Goal: Task Accomplishment & Management: Use online tool/utility

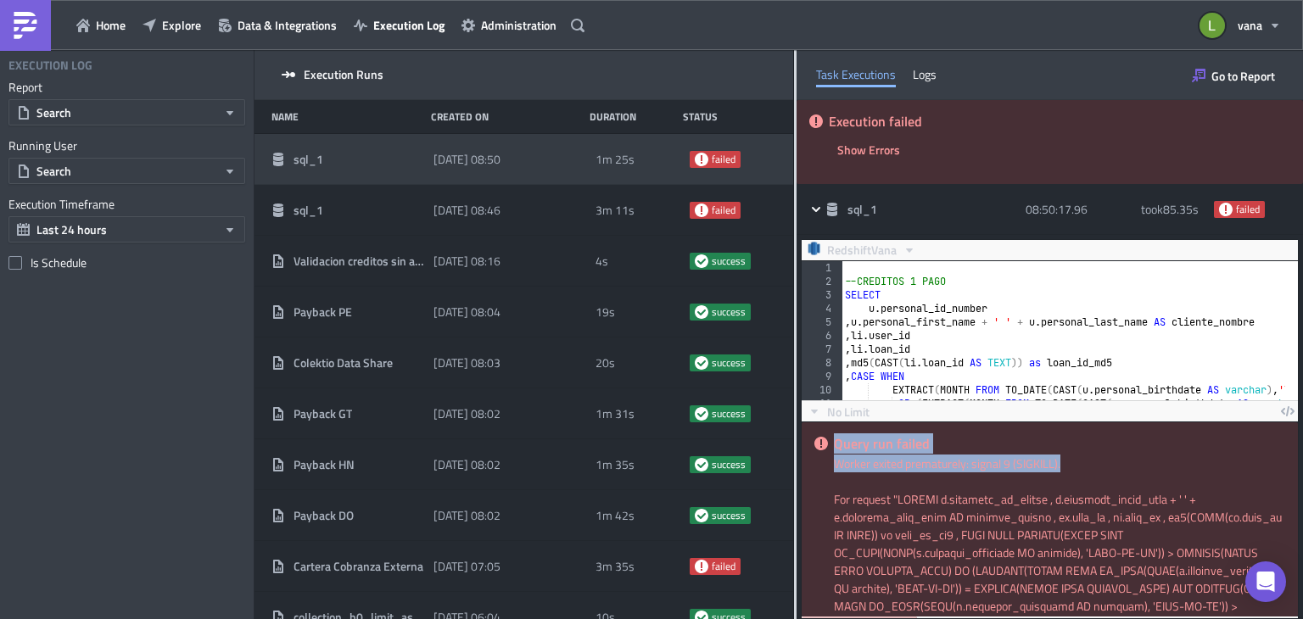
click at [31, 26] on img at bounding box center [25, 25] width 27 height 27
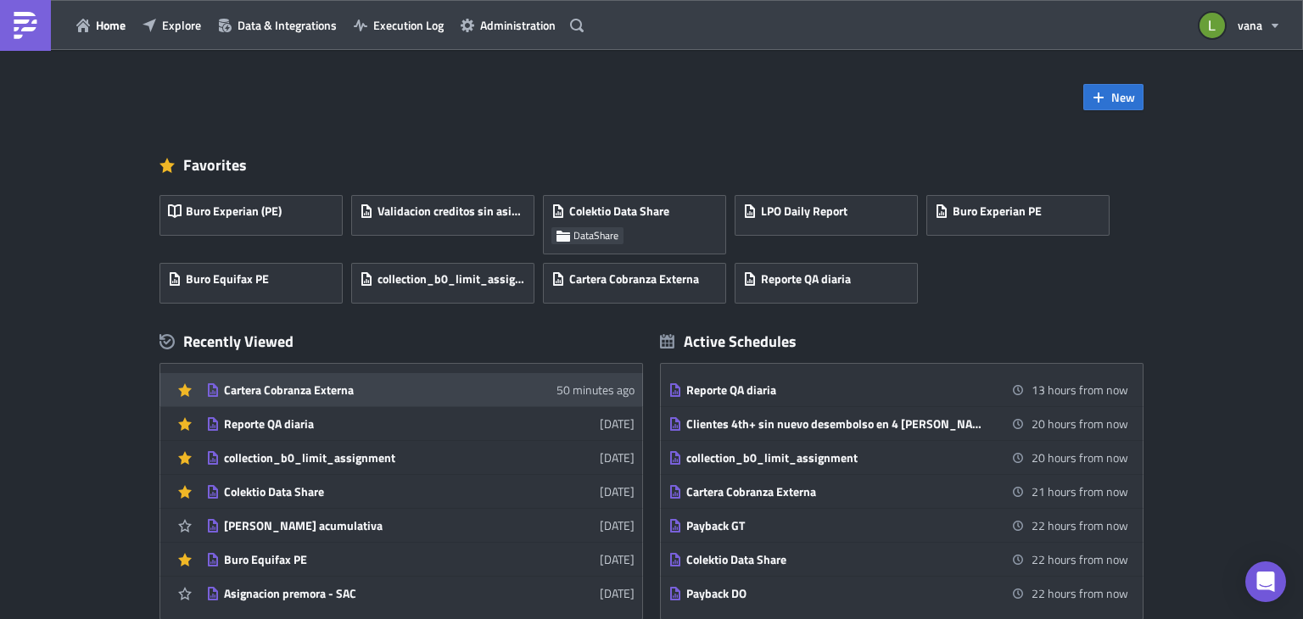
click at [358, 392] on div "Cartera Cobranza Externa" at bounding box center [372, 389] width 297 height 15
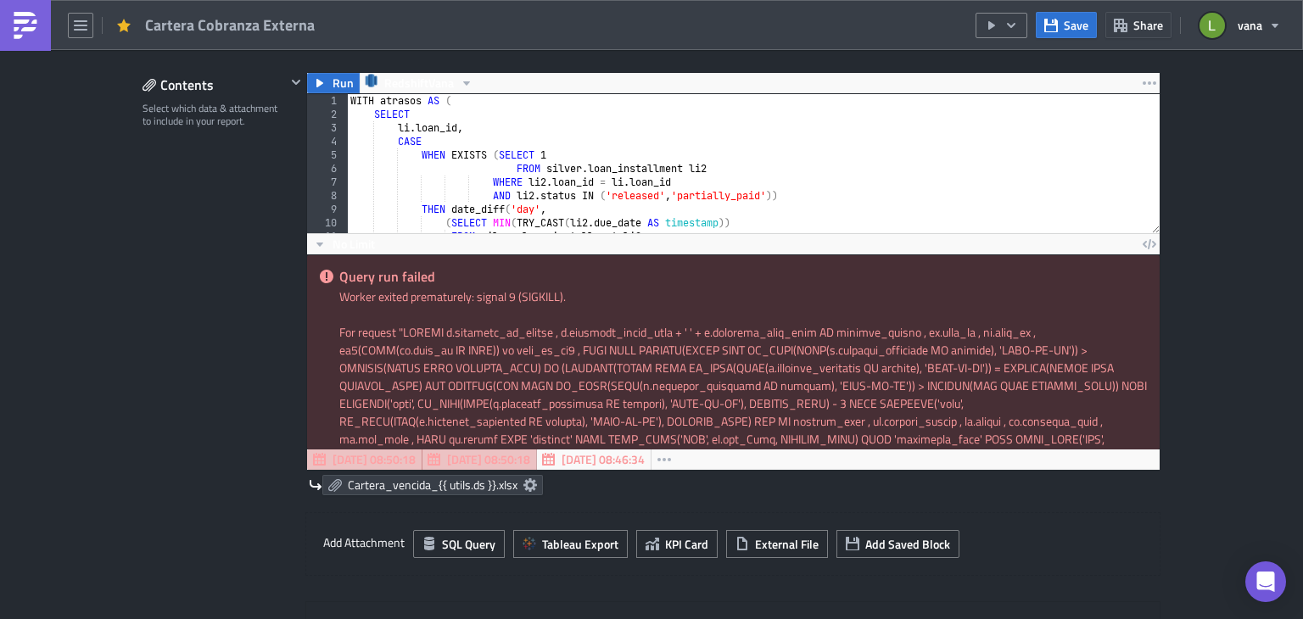
scroll to position [6, 0]
click at [349, 245] on span "No Limit" at bounding box center [353, 244] width 42 height 18
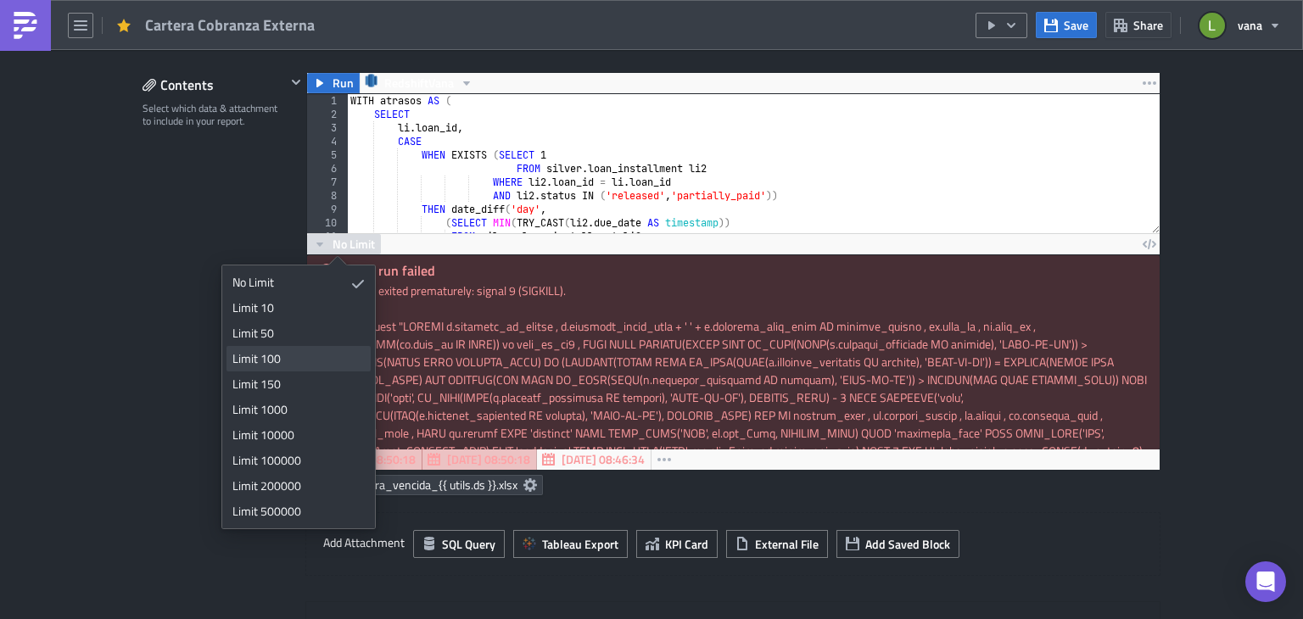
click at [278, 357] on div "Limit 100" at bounding box center [295, 358] width 126 height 17
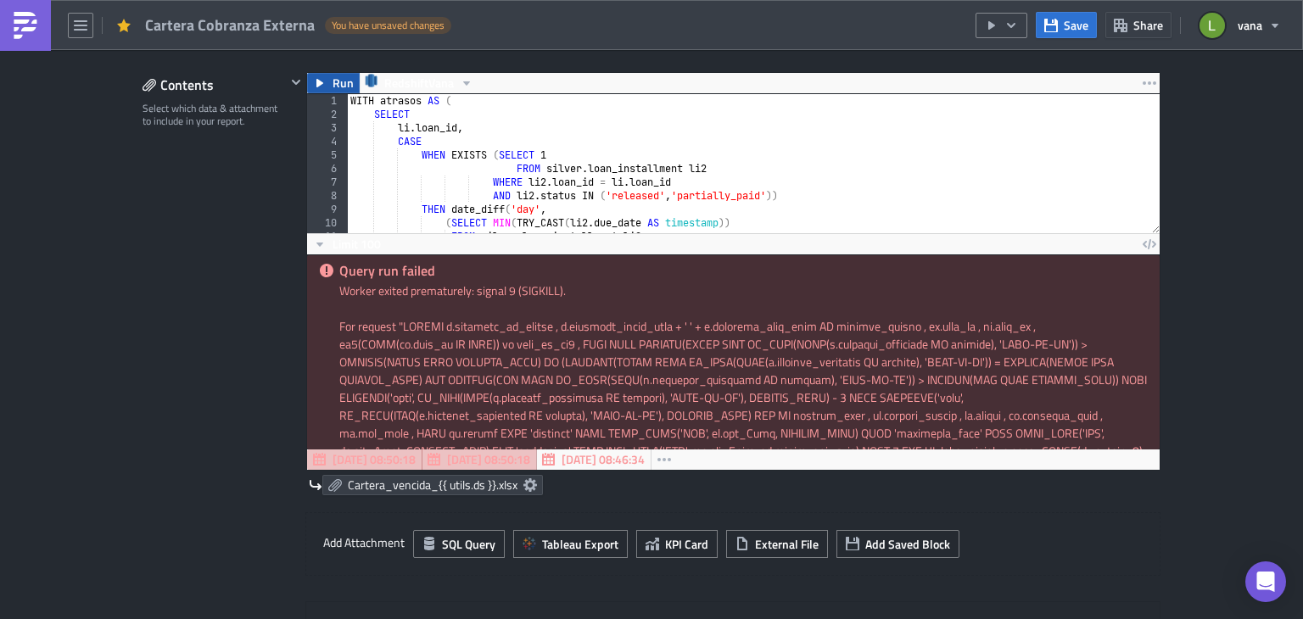
click at [325, 86] on button "Run" at bounding box center [333, 83] width 53 height 20
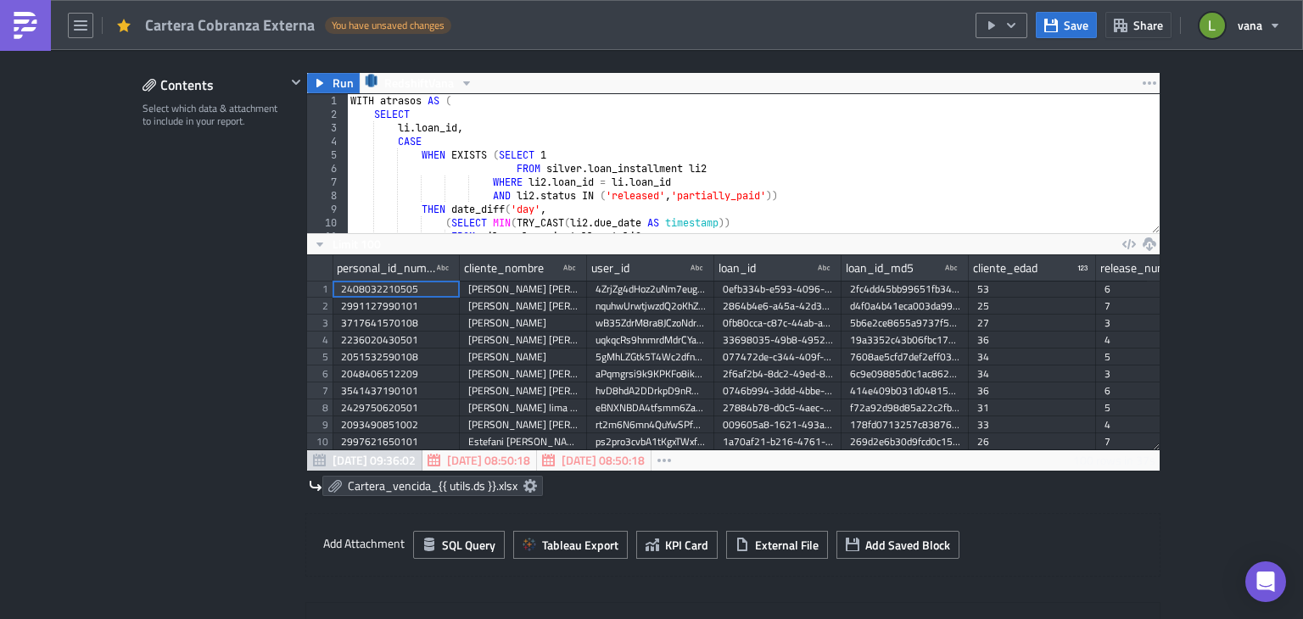
scroll to position [194, 852]
click at [362, 245] on span "Limit 100" at bounding box center [356, 244] width 48 height 18
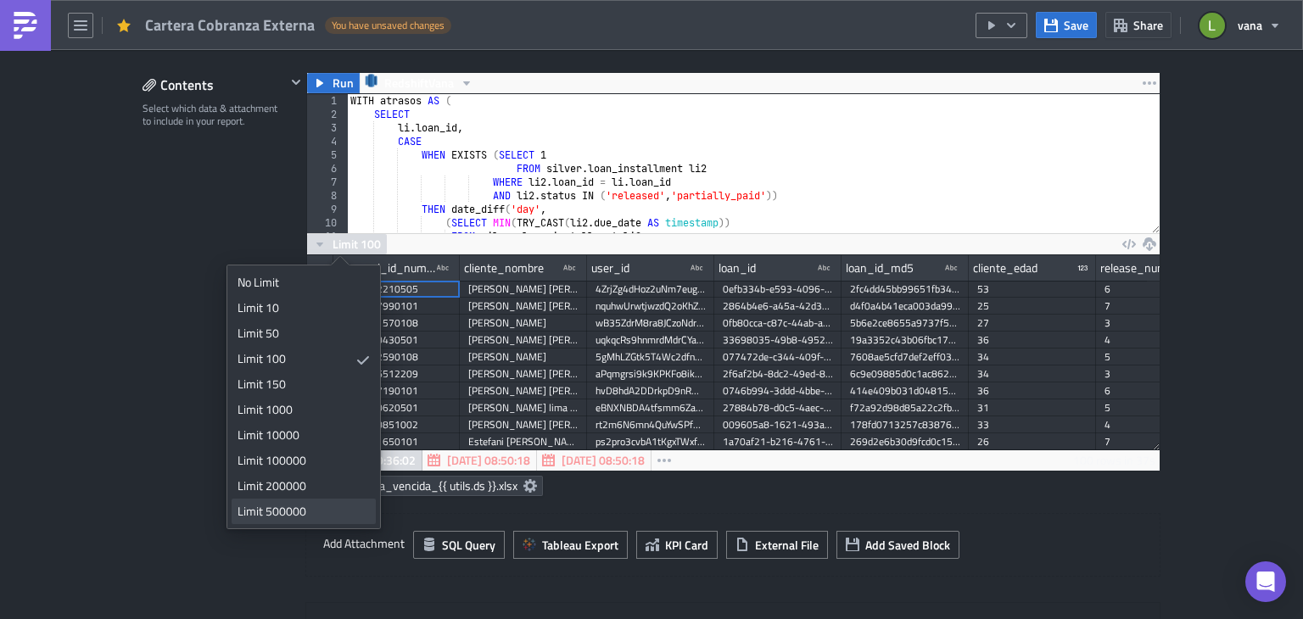
click at [286, 510] on div "Limit 500000" at bounding box center [300, 511] width 126 height 17
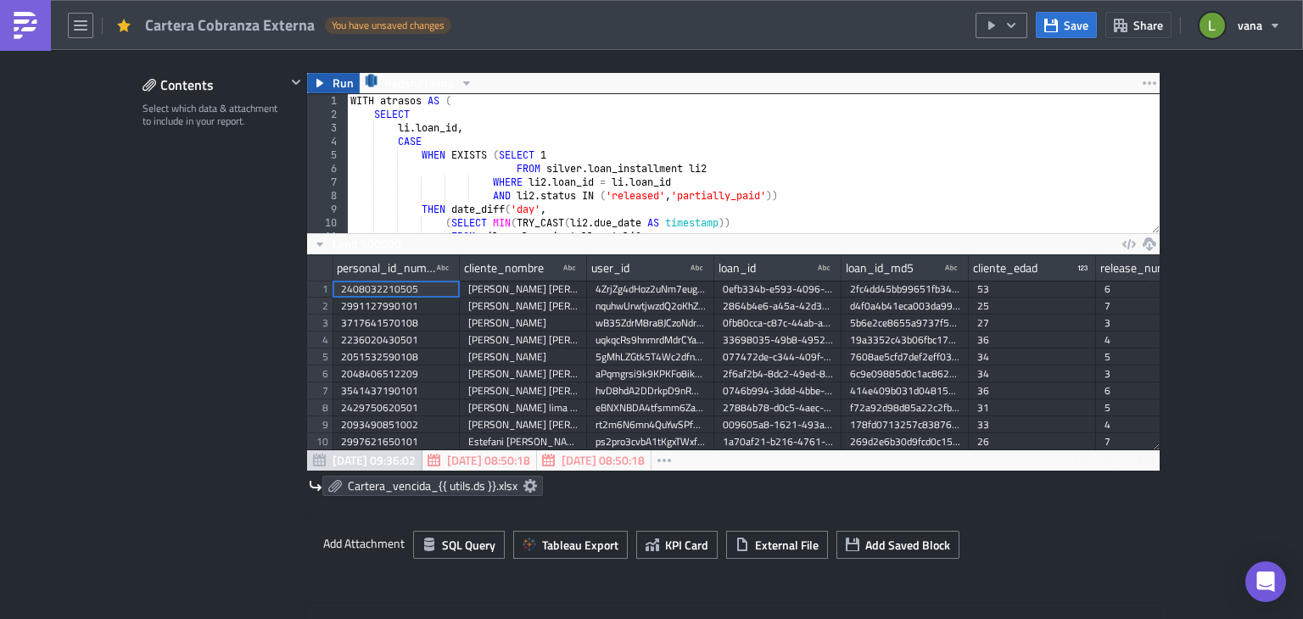
click at [315, 82] on icon "button" at bounding box center [320, 83] width 14 height 14
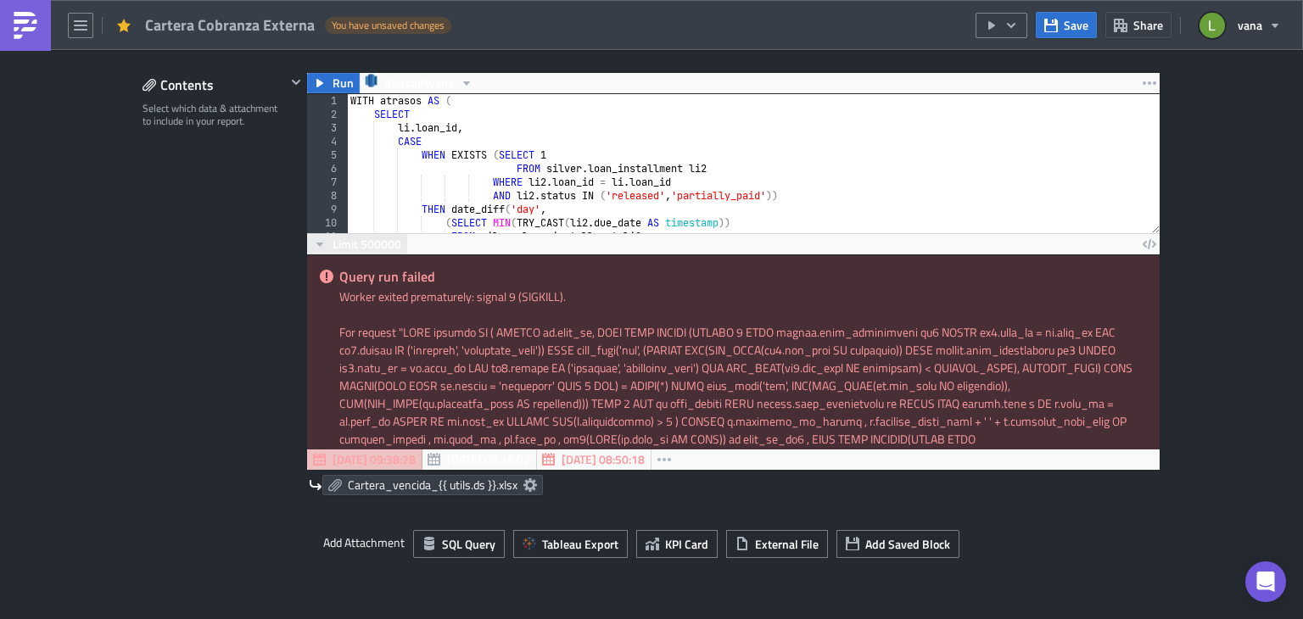
click at [388, 246] on span "Limit 500000" at bounding box center [366, 244] width 69 height 18
click at [142, 408] on div "Contents Select which data & attachment to include in your report." at bounding box center [213, 396] width 143 height 648
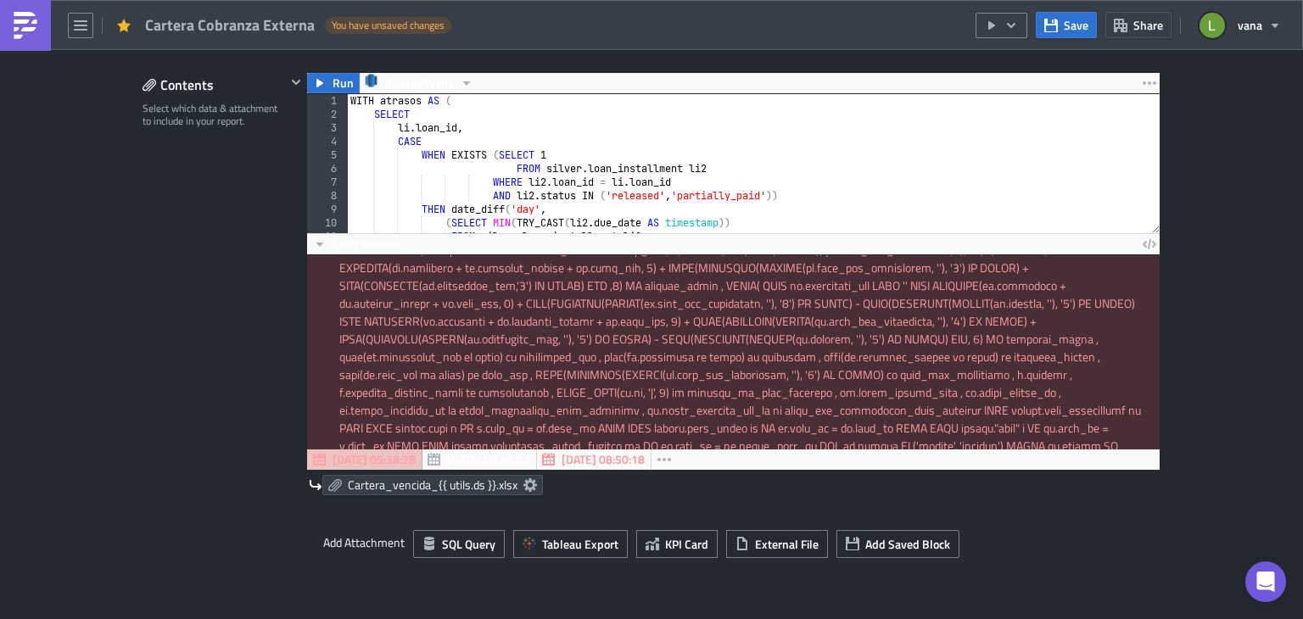
scroll to position [936, 0]
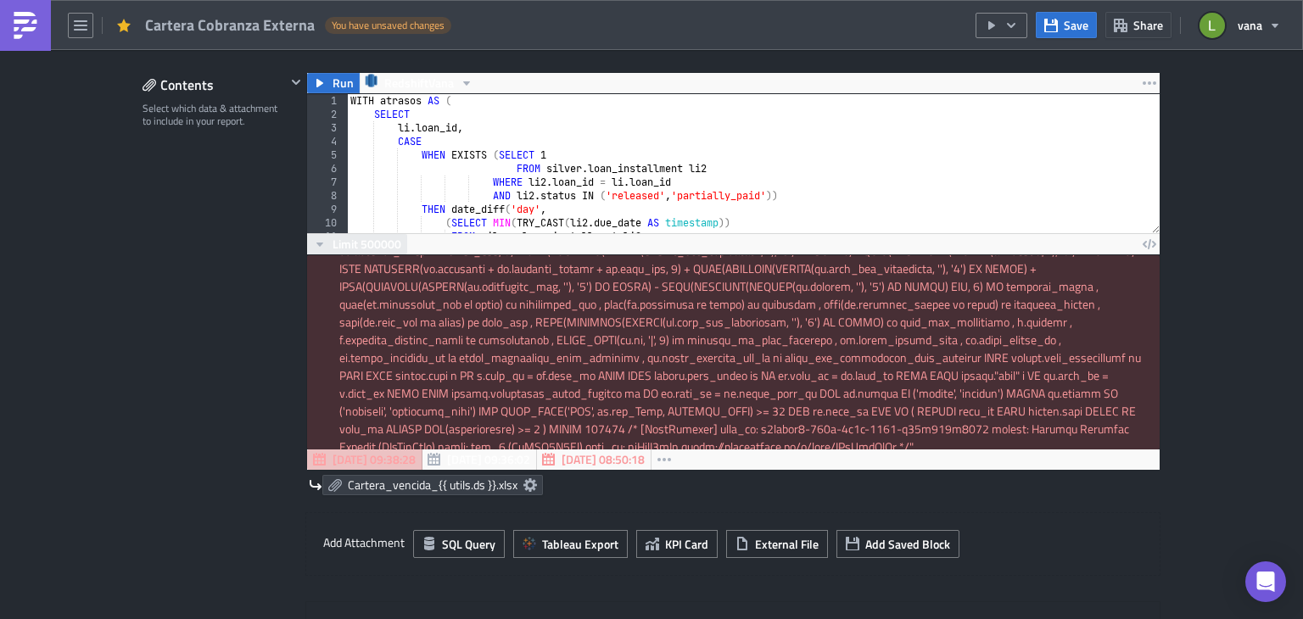
click at [382, 242] on span "Limit 500000" at bounding box center [366, 244] width 69 height 18
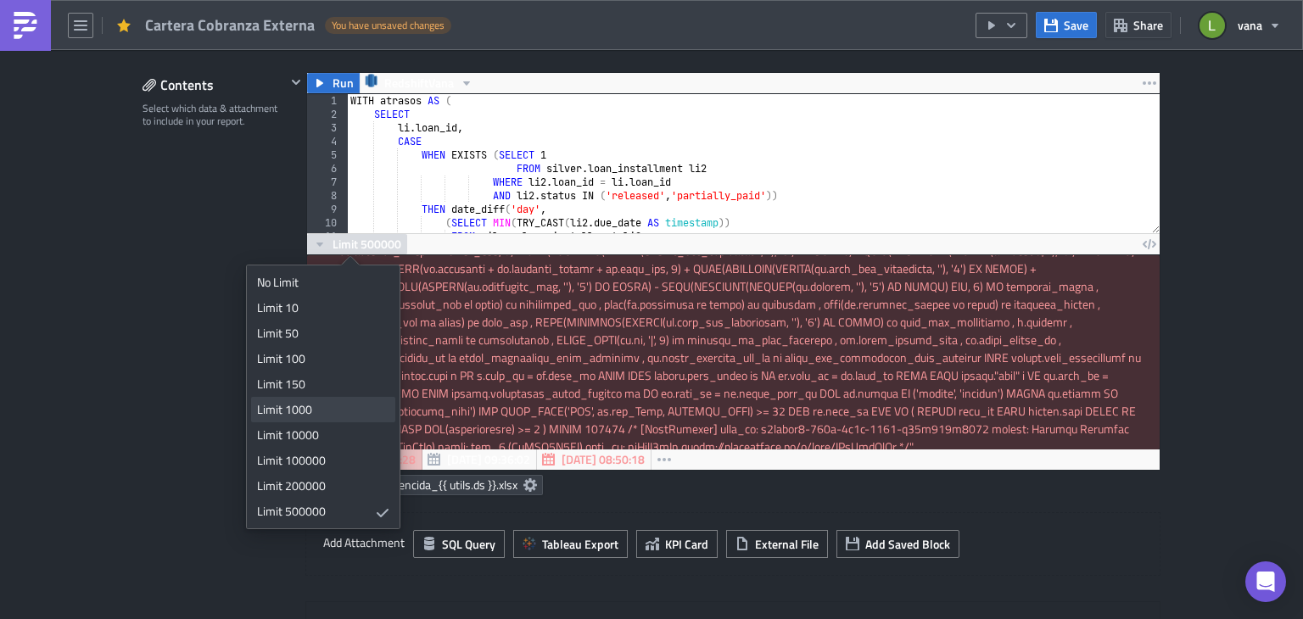
click at [297, 420] on link "Limit 1000" at bounding box center [323, 409] width 144 height 25
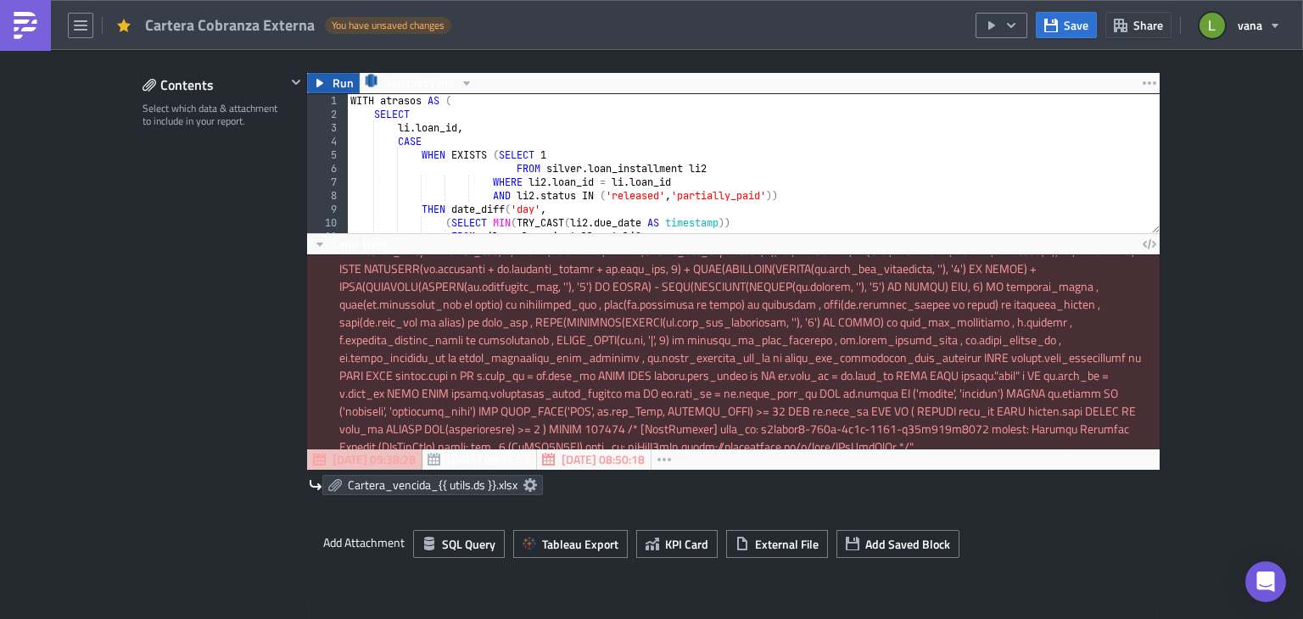
click at [332, 85] on span "Run" at bounding box center [342, 83] width 21 height 20
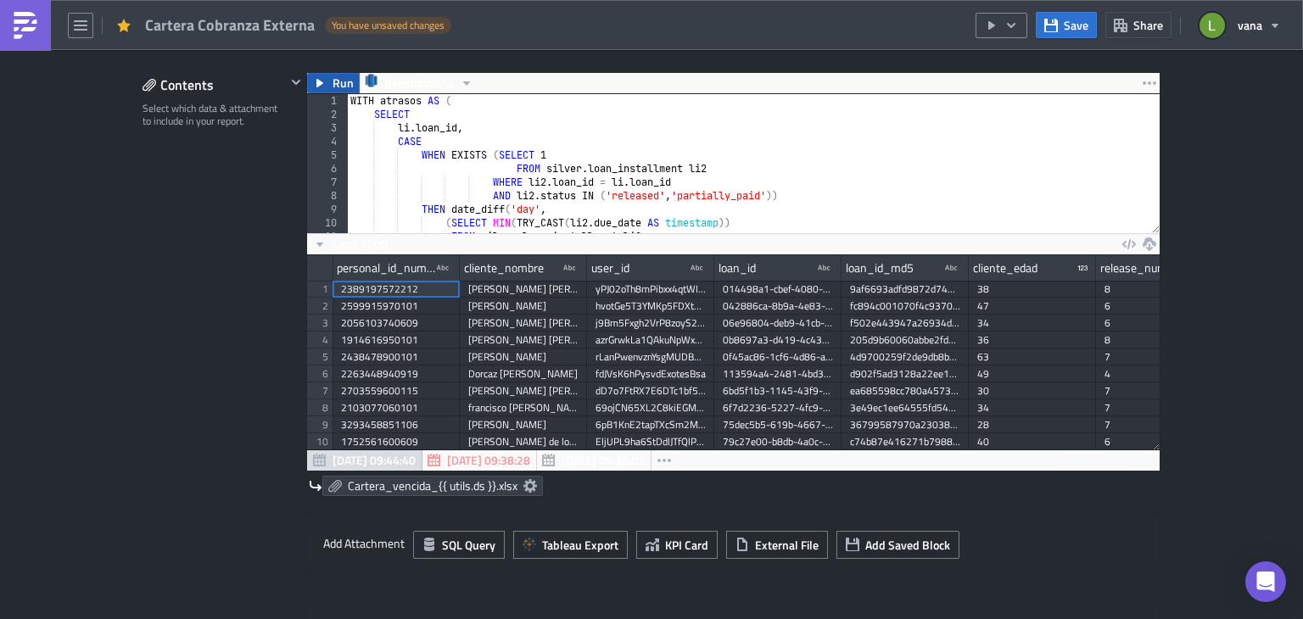
scroll to position [194, 852]
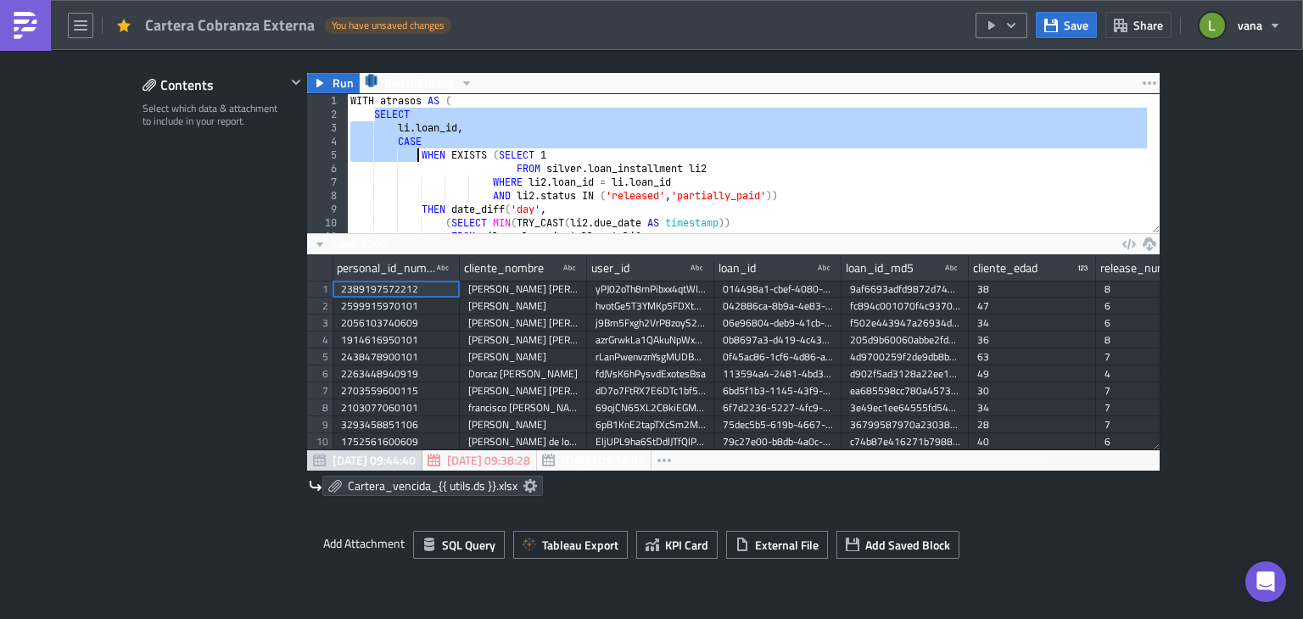
drag, startPoint x: 367, startPoint y: 114, endPoint x: 410, endPoint y: 153, distance: 58.2
click at [410, 153] on div "WITH atrasos AS ( SELECT li . loan_id , CASE WHEN EXISTS ( SELECT 1 FROM silver…" at bounding box center [1147, 170] width 1600 height 153
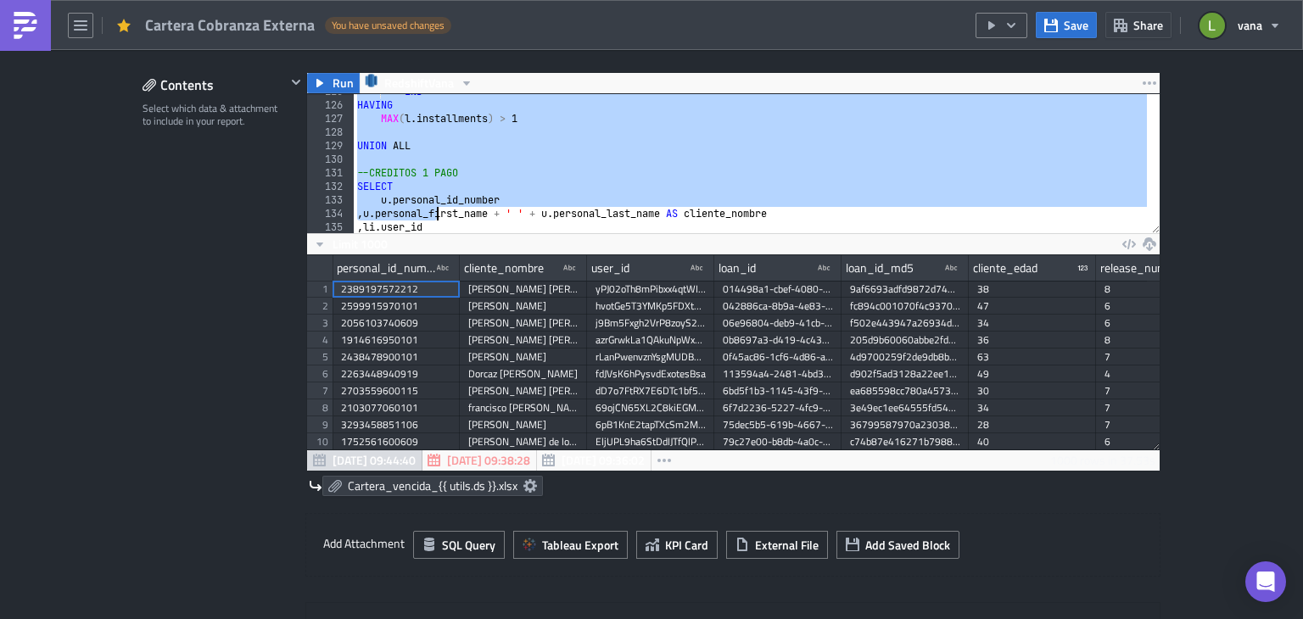
scroll to position [1692, 0]
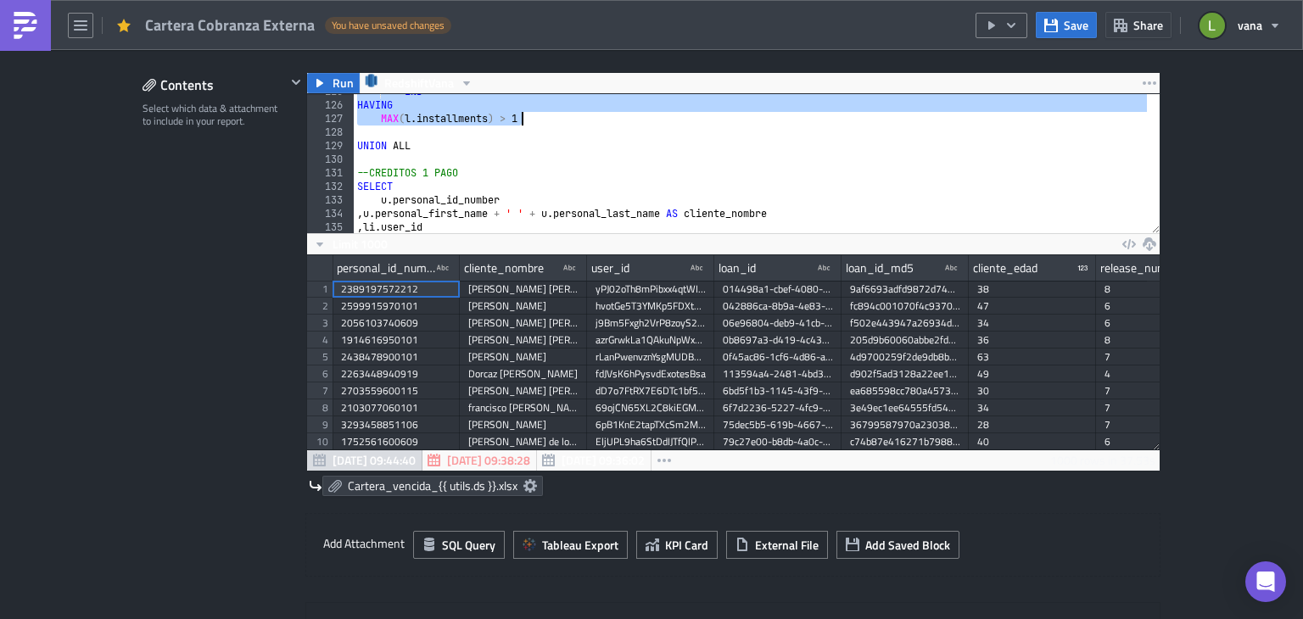
drag, startPoint x: 343, startPoint y: 100, endPoint x: 537, endPoint y: 120, distance: 194.3
click at [537, 120] on div "END HAVING MAX ( l . installments ) > 1 UNION ALL --CREDITOS 1 PAGO SELECT u . …" at bounding box center [1154, 161] width 1600 height 153
click at [550, 165] on div "END HAVING MAX ( l . installments ) > 1 UNION ALL --CREDITOS 1 PAGO SELECT u . …" at bounding box center [1154, 161] width 1600 height 153
type textarea "--CREDITOS 1 PAGO"
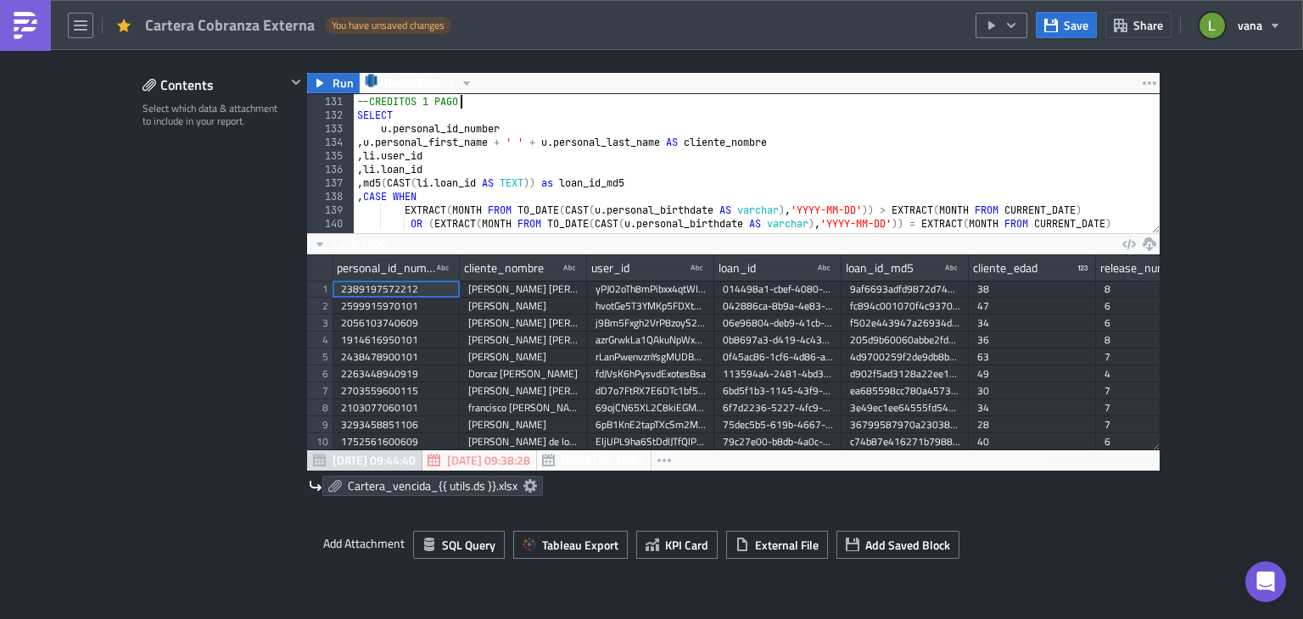
scroll to position [1763, 0]
click at [332, 241] on span "Limit 1000" at bounding box center [359, 244] width 55 height 18
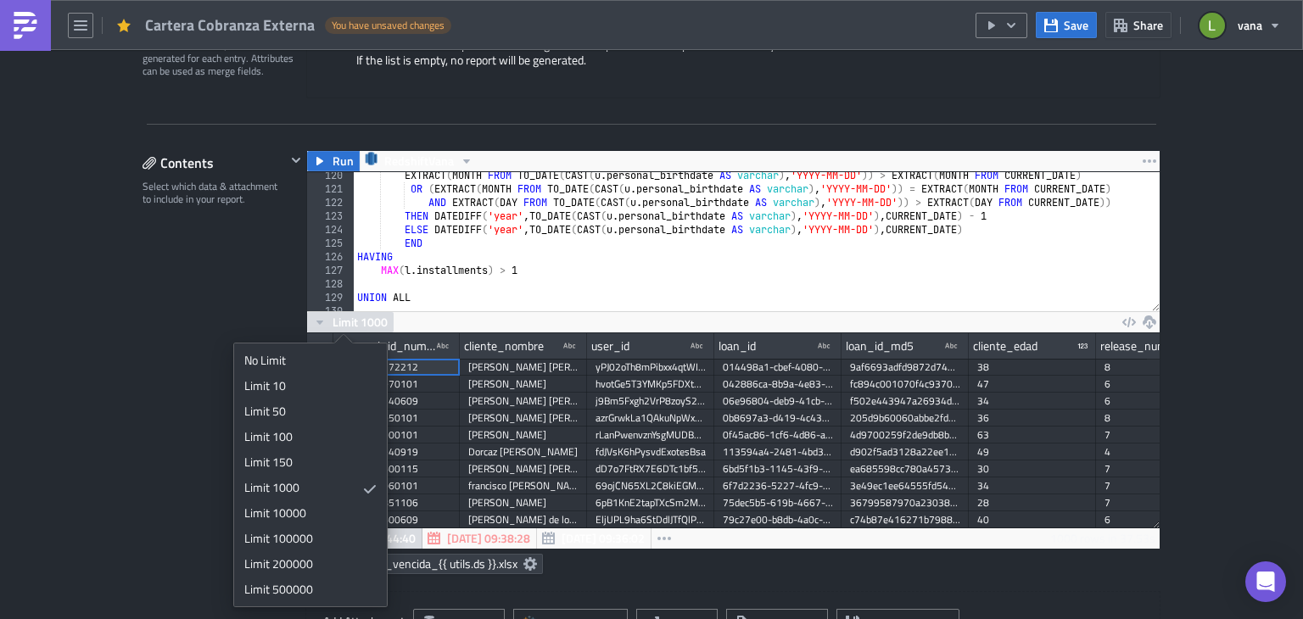
scroll to position [1618, 0]
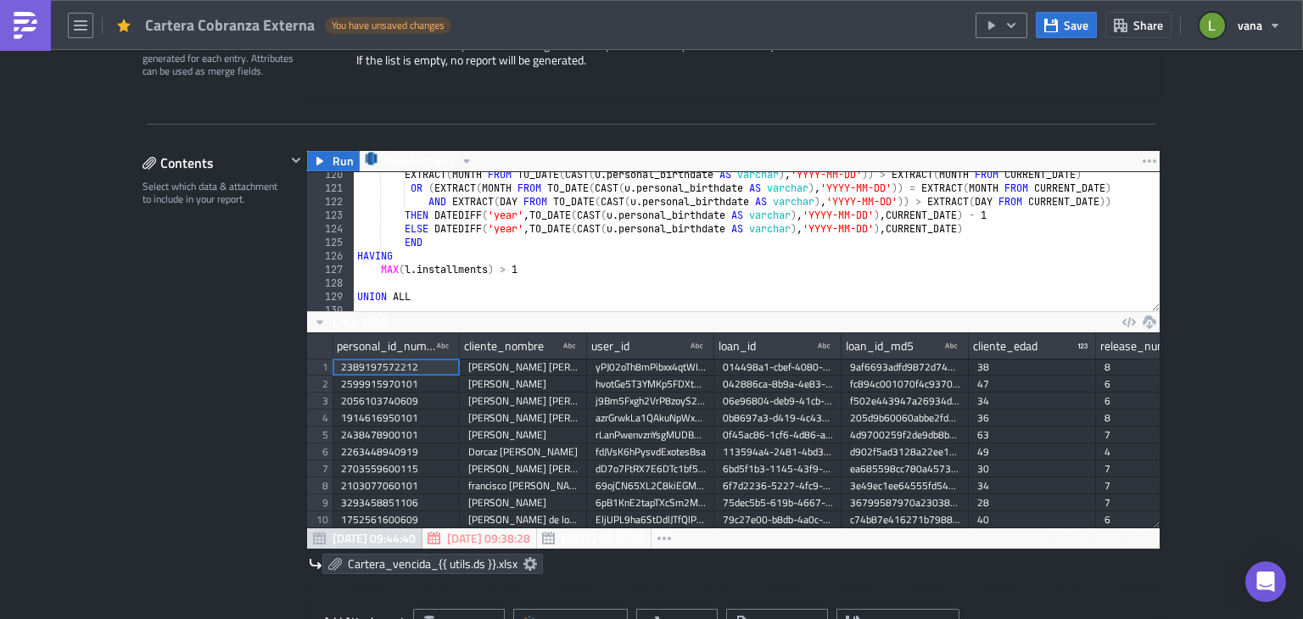
click at [214, 280] on div "Contents Select which data & attachment to include in your report." at bounding box center [213, 474] width 143 height 649
click at [344, 323] on span "Limit 1000" at bounding box center [359, 322] width 55 height 18
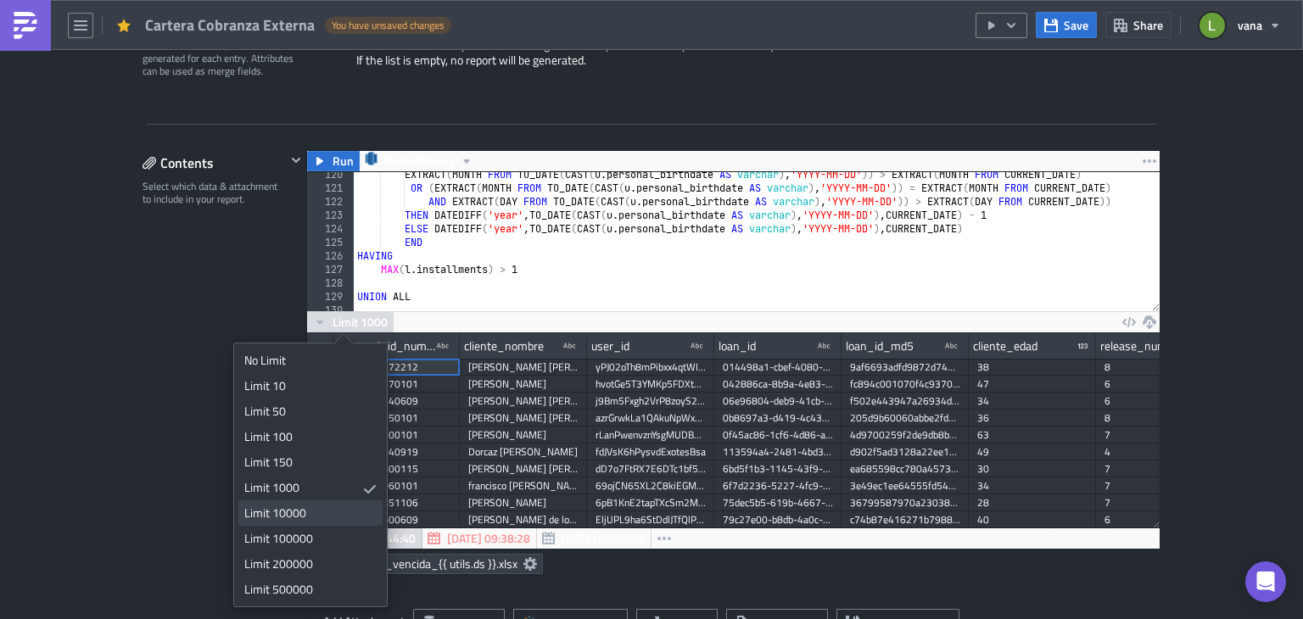
click at [301, 513] on div "Limit 10000" at bounding box center [307, 513] width 126 height 17
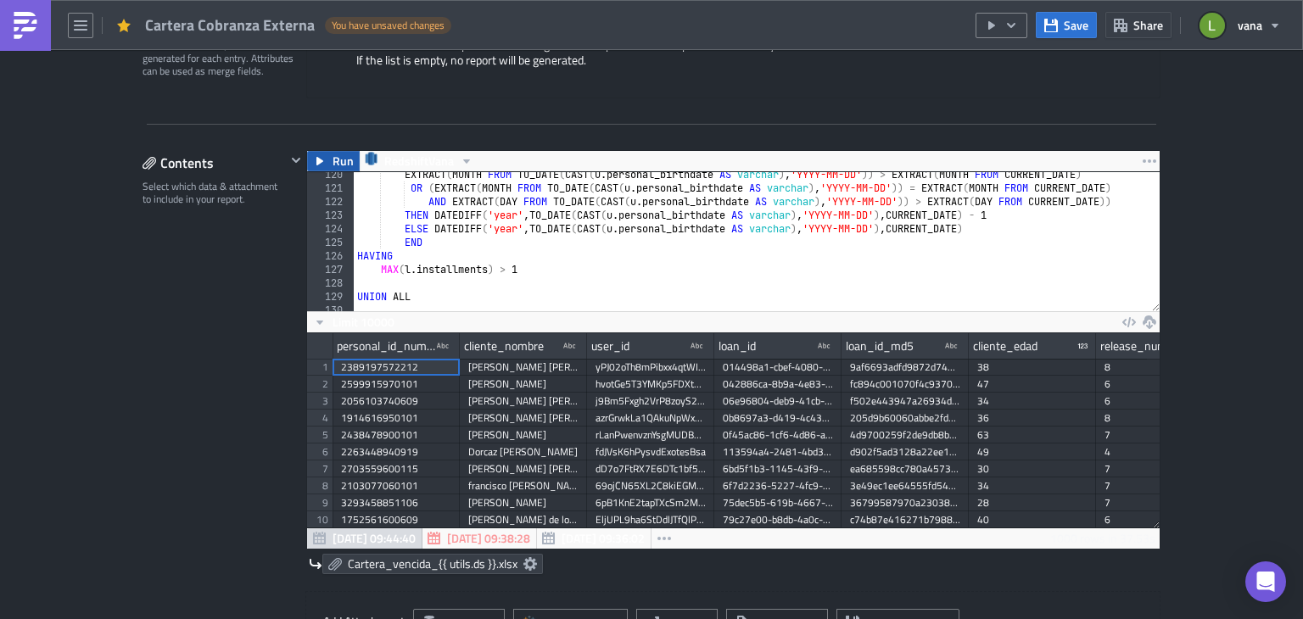
click at [315, 162] on icon "button" at bounding box center [320, 161] width 14 height 14
click at [366, 324] on span "Limit 10000" at bounding box center [363, 322] width 62 height 18
click at [151, 381] on div "Contents Select which data & attachment to include in your report." at bounding box center [213, 474] width 143 height 649
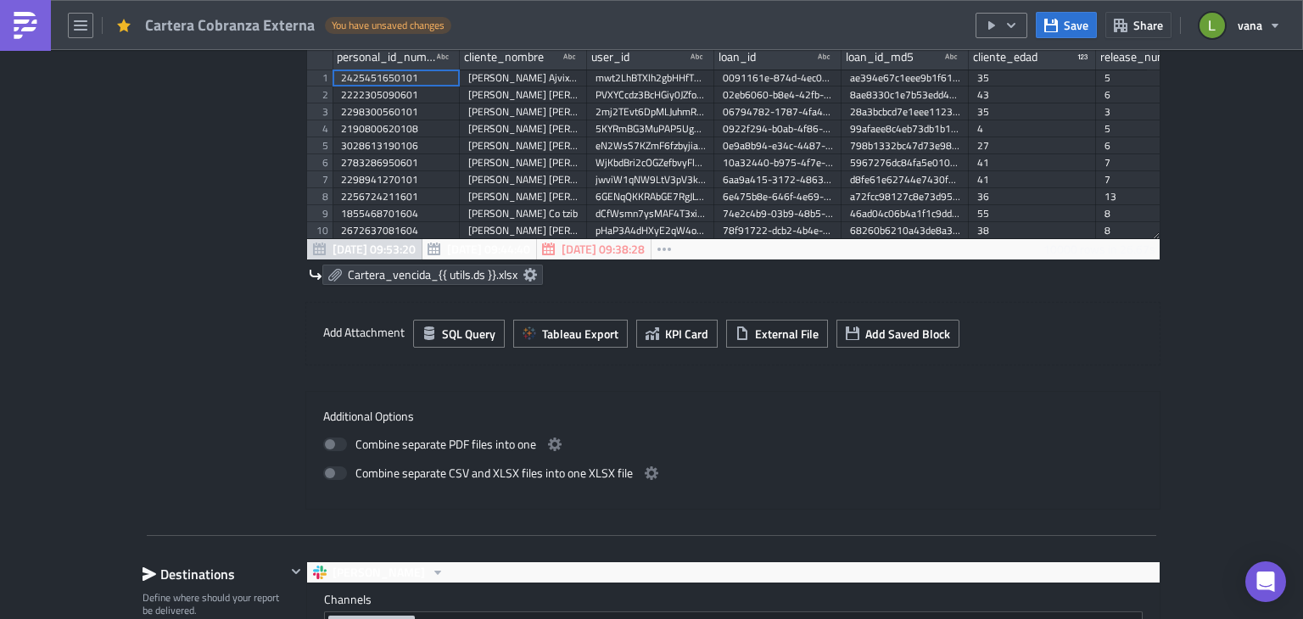
scroll to position [736, 0]
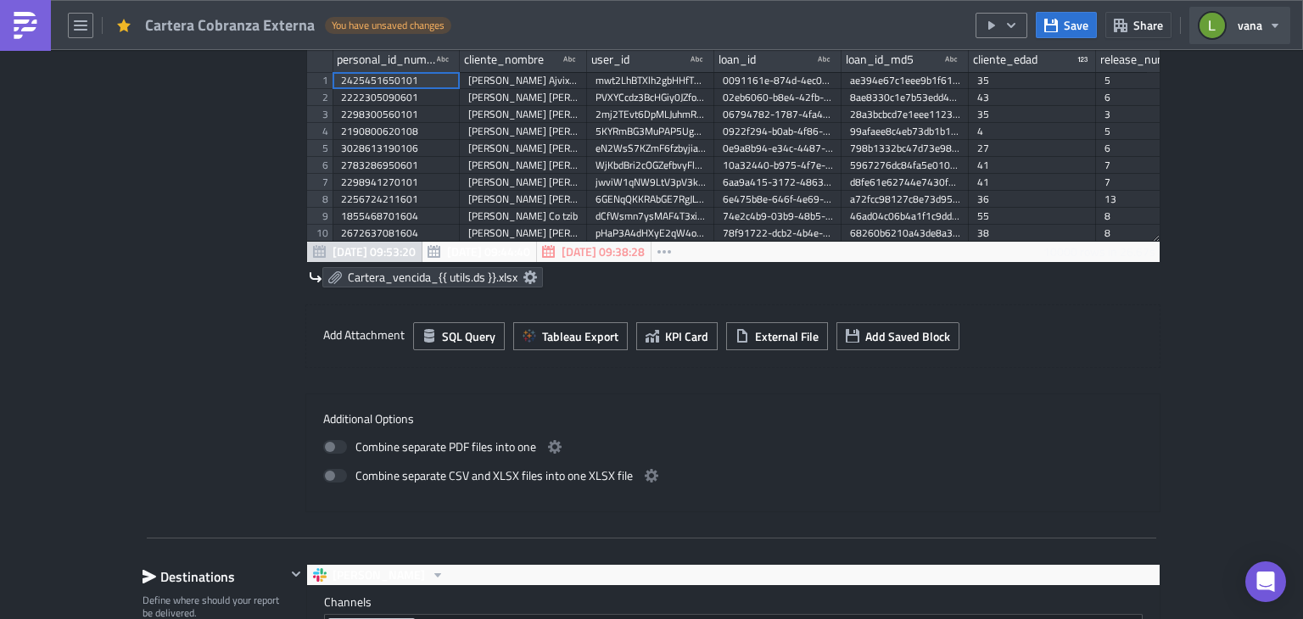
click at [1249, 21] on span "vana" at bounding box center [1249, 25] width 25 height 18
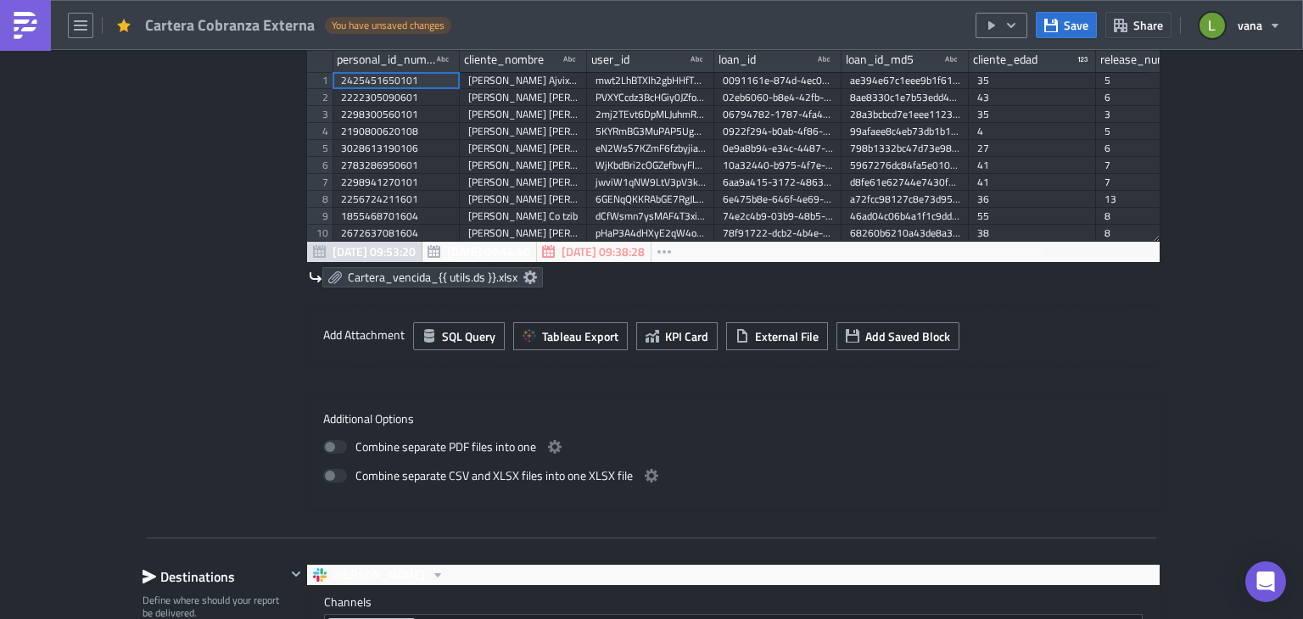
click at [1186, 335] on div "Execution Log Edit " Cartera Cobranza Externa " Draft Settings Configure the ba…" at bounding box center [651, 386] width 1303 height 2145
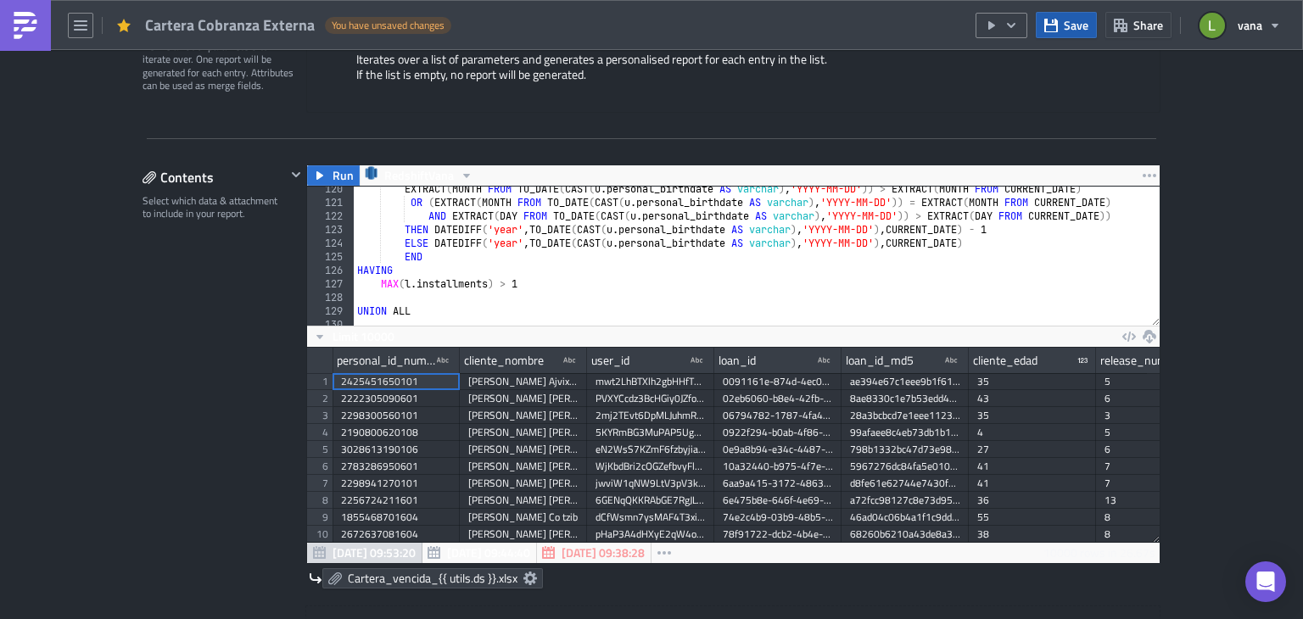
click at [1072, 21] on span "Save" at bounding box center [1075, 25] width 25 height 18
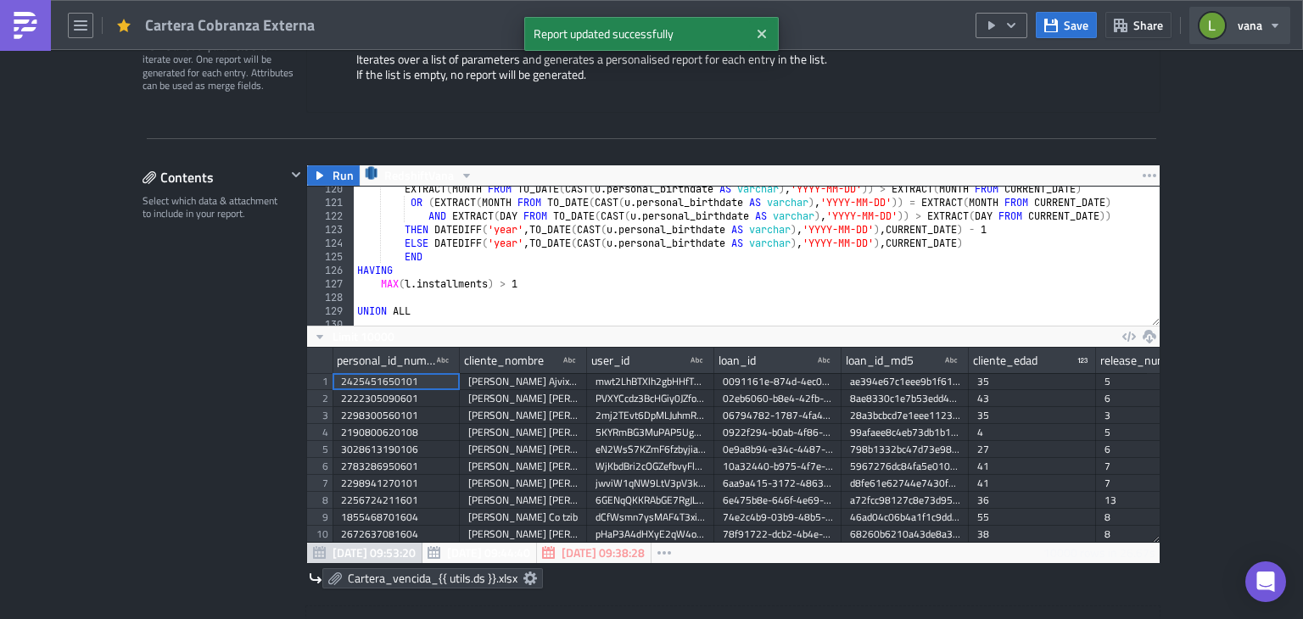
click at [1247, 20] on span "vana" at bounding box center [1249, 25] width 25 height 18
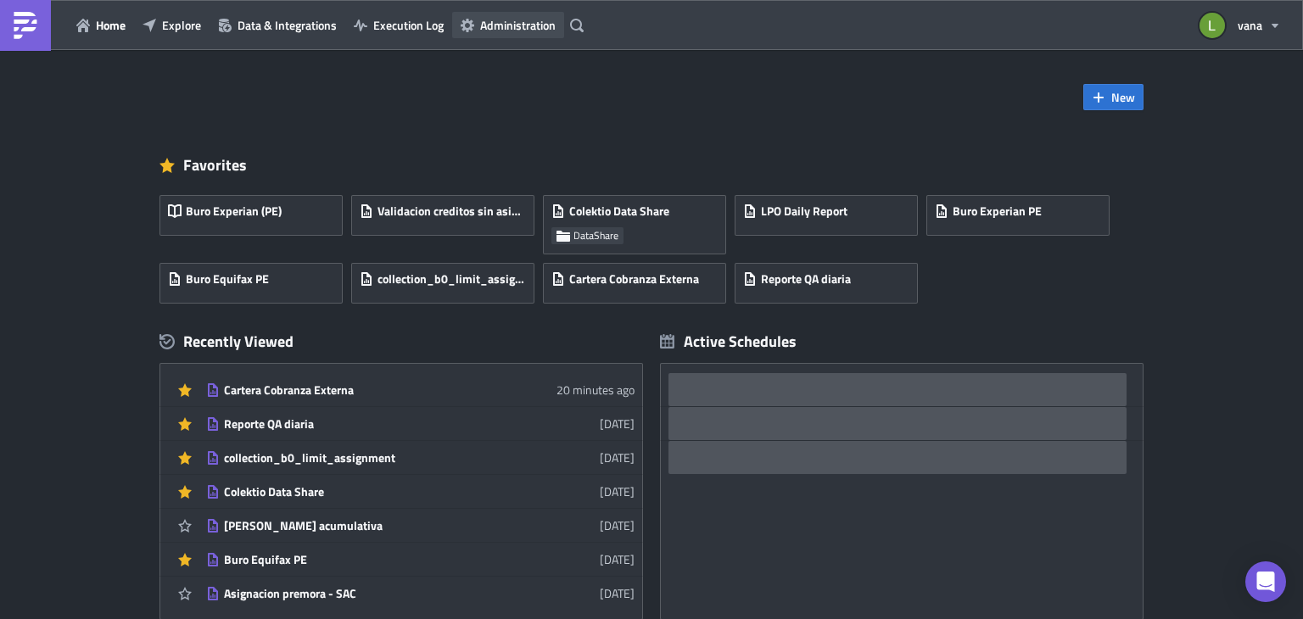
click at [466, 20] on icon "button" at bounding box center [467, 25] width 14 height 14
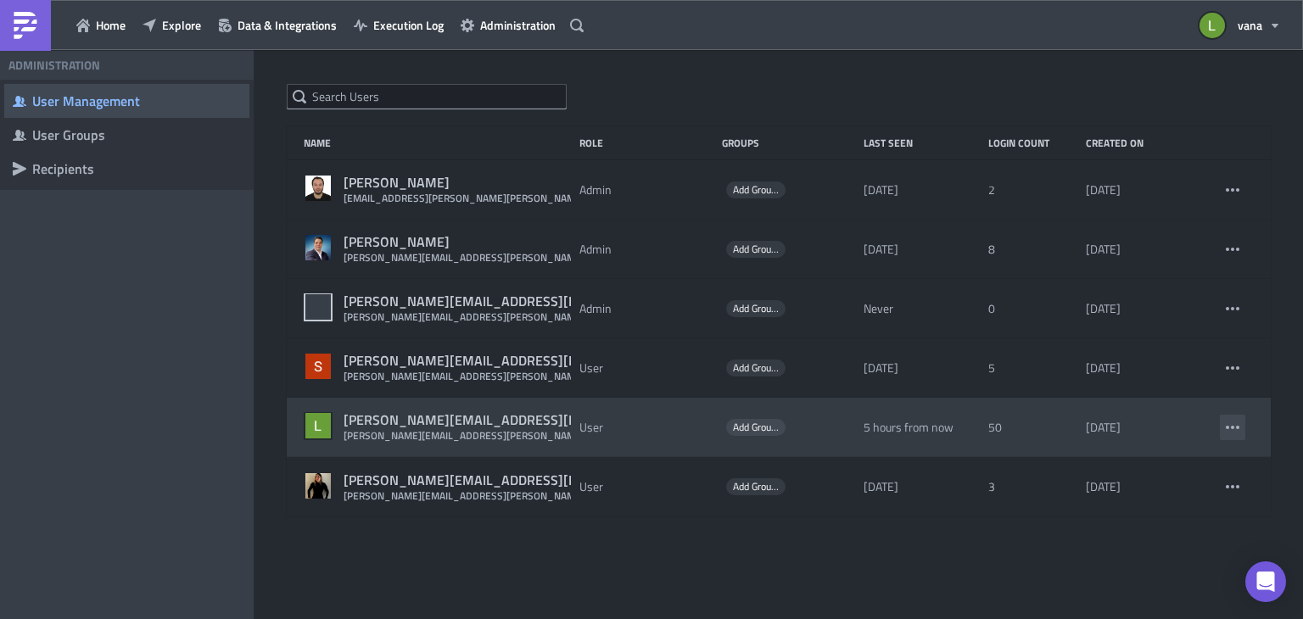
click at [1236, 421] on icon "button" at bounding box center [1232, 428] width 14 height 14
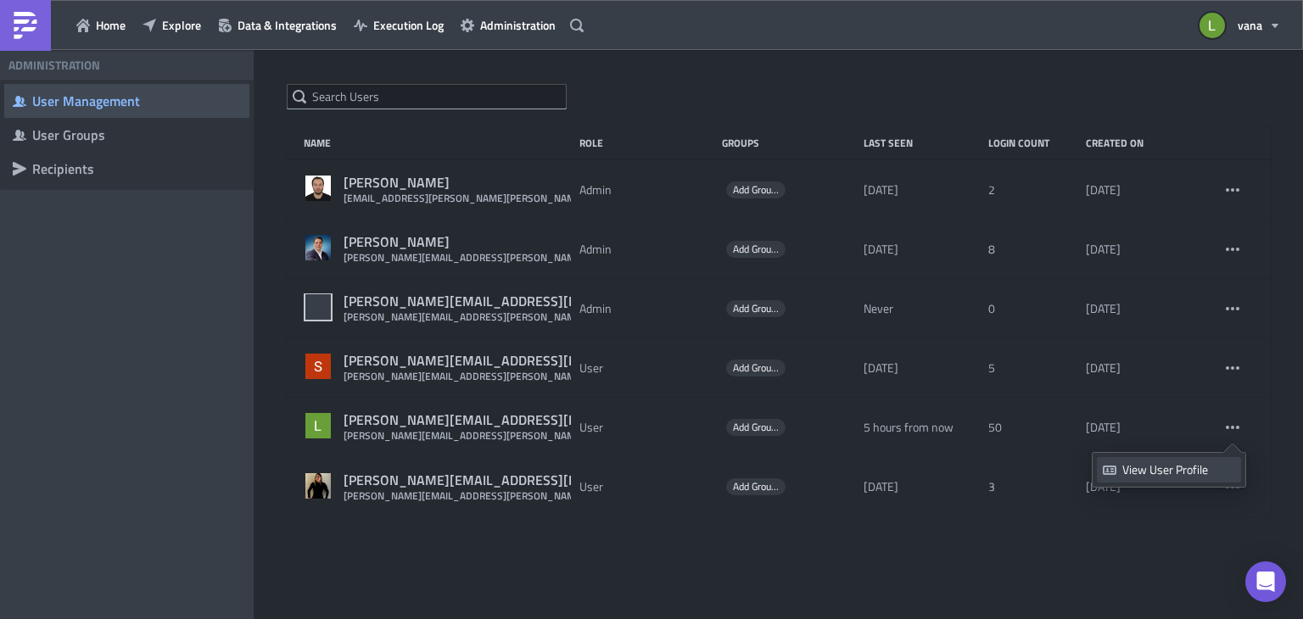
click at [1164, 467] on div "View User Profile" at bounding box center [1178, 469] width 113 height 17
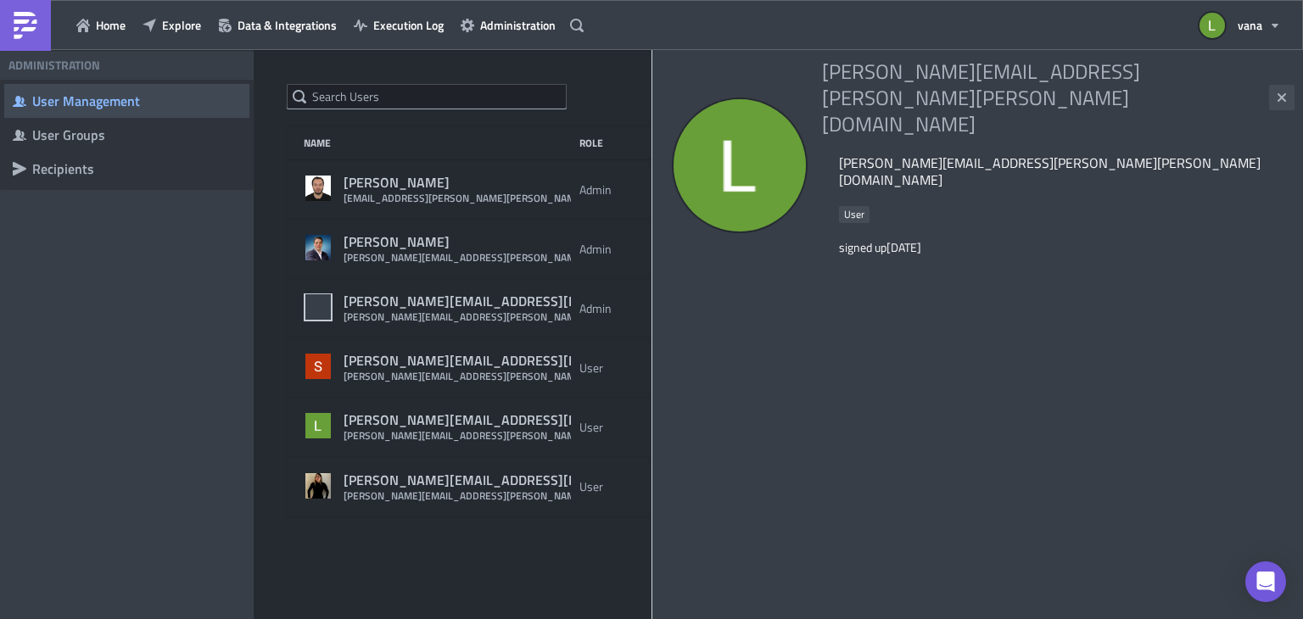
click at [1279, 91] on icon "button" at bounding box center [1282, 98] width 14 height 14
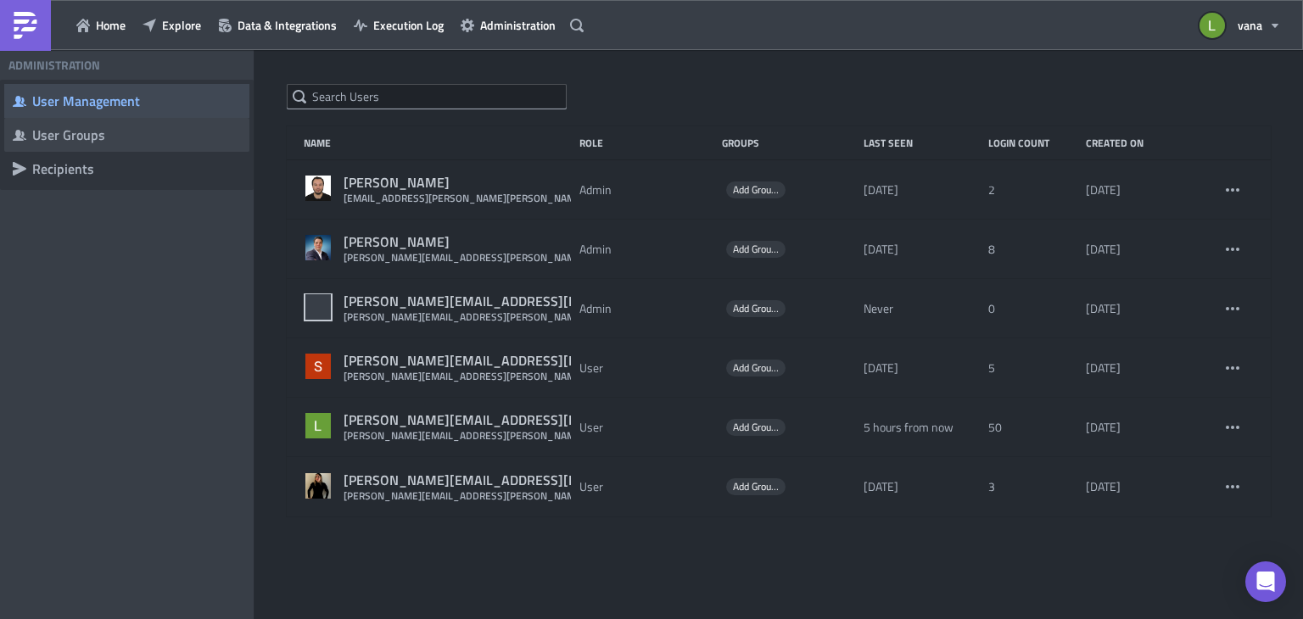
click at [108, 142] on div "User Groups" at bounding box center [136, 134] width 209 height 17
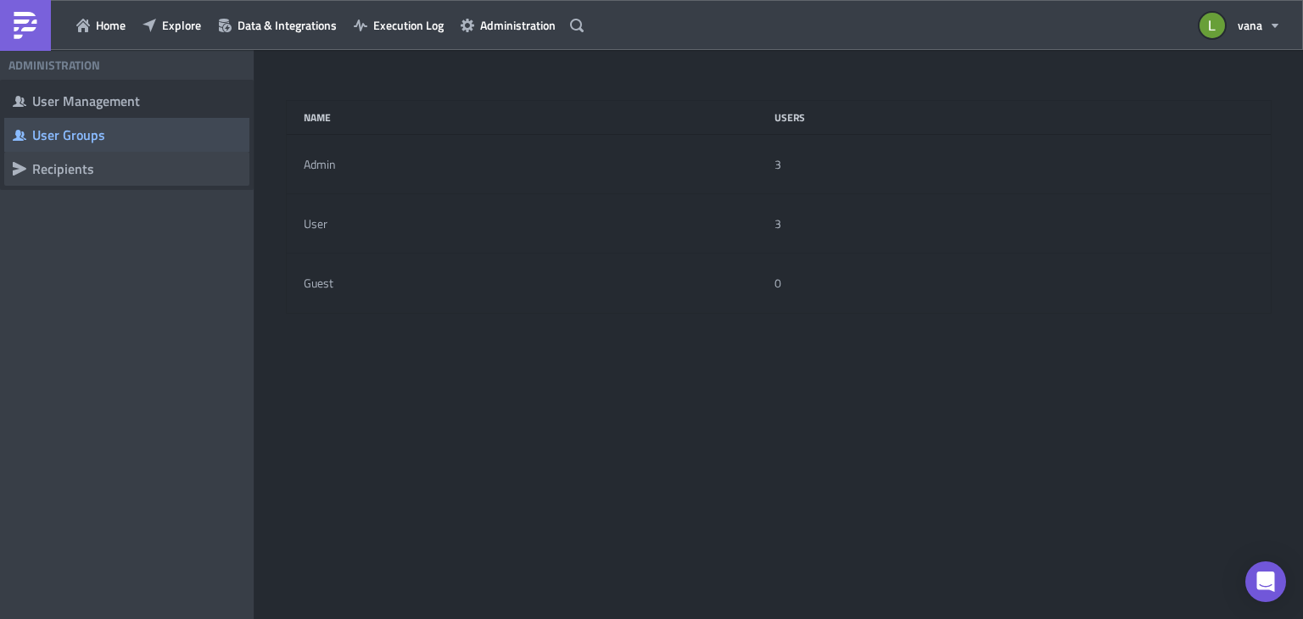
click at [102, 165] on div "Recipients" at bounding box center [136, 168] width 209 height 17
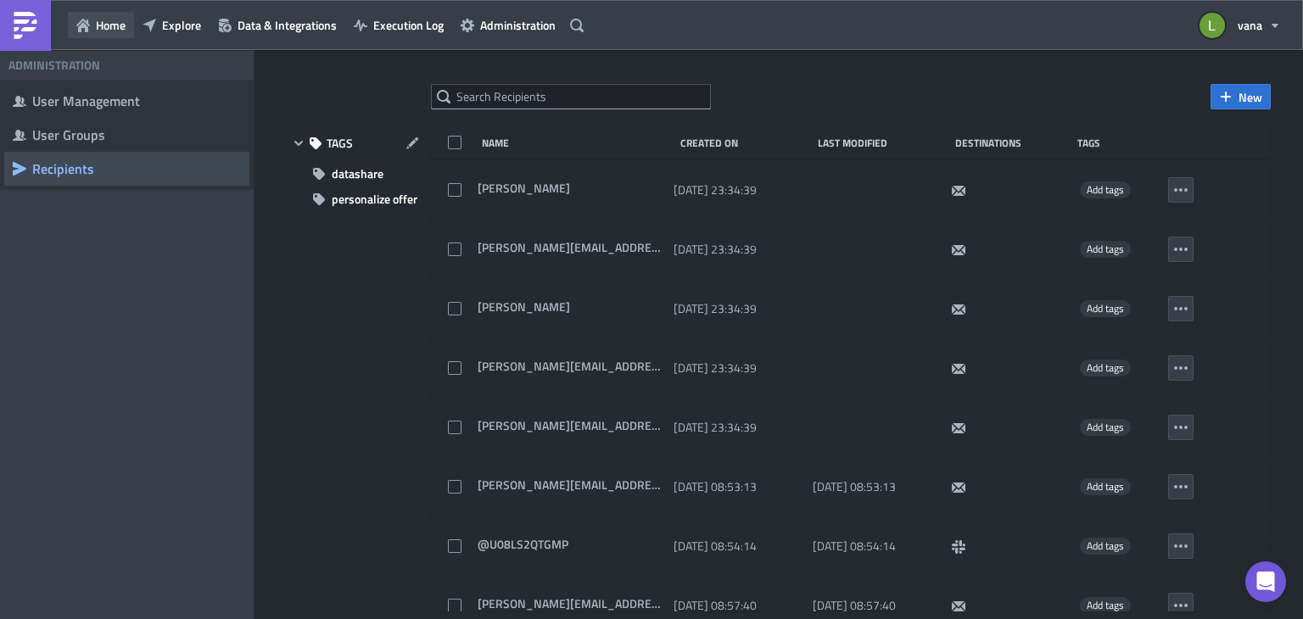
click at [98, 35] on button "Home" at bounding box center [101, 25] width 66 height 26
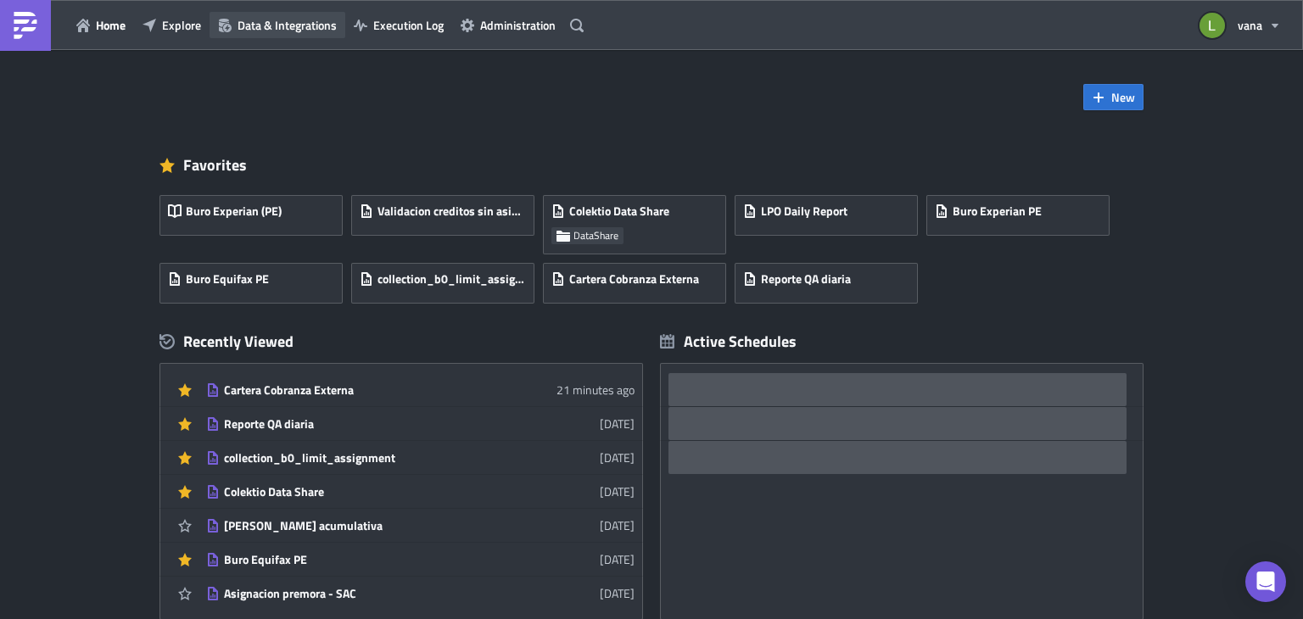
click at [261, 18] on span "Data & Integrations" at bounding box center [286, 25] width 99 height 18
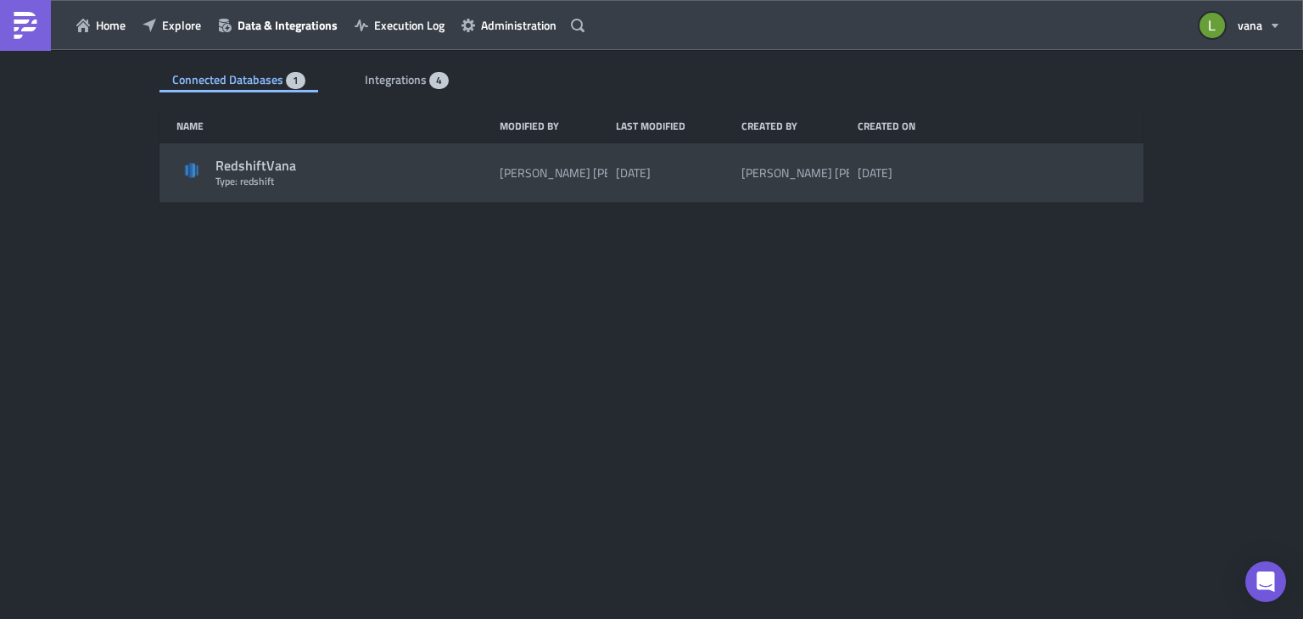
click at [461, 200] on div "RedshiftVana Type: redshift Carlos Zelada 4 months ago Carlos Zelada 4 months a…" at bounding box center [651, 172] width 984 height 59
click at [235, 164] on div "RedshiftVana" at bounding box center [353, 166] width 276 height 18
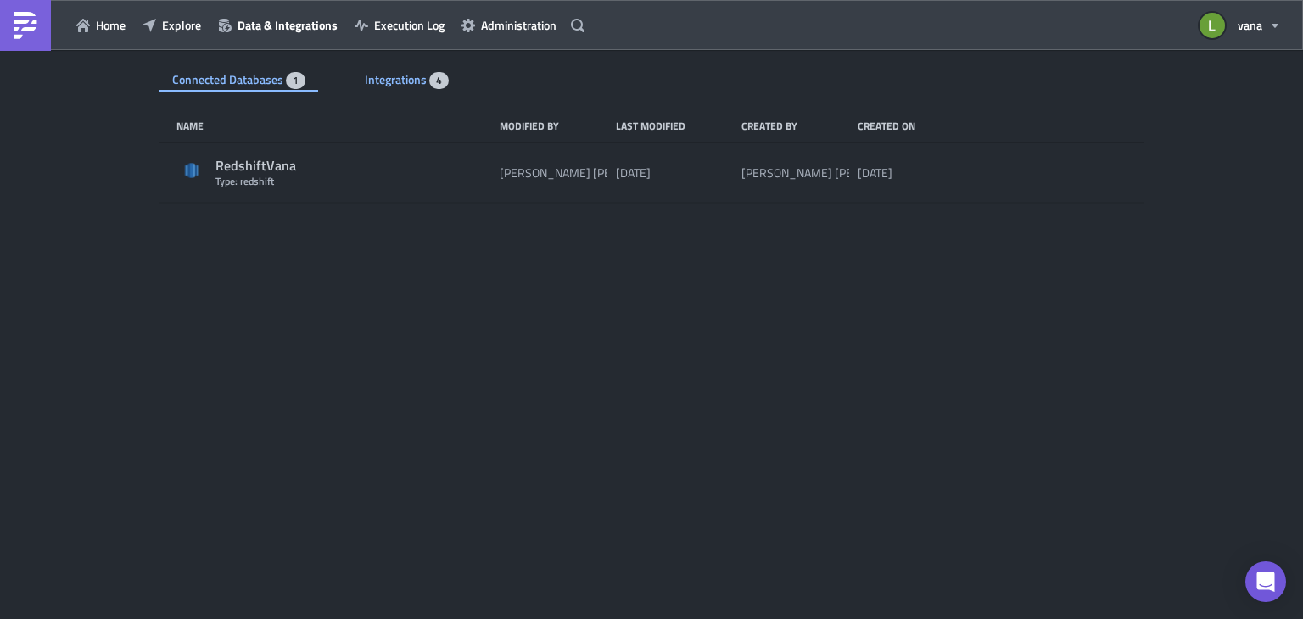
click at [430, 83] on span "4" at bounding box center [439, 80] width 20 height 17
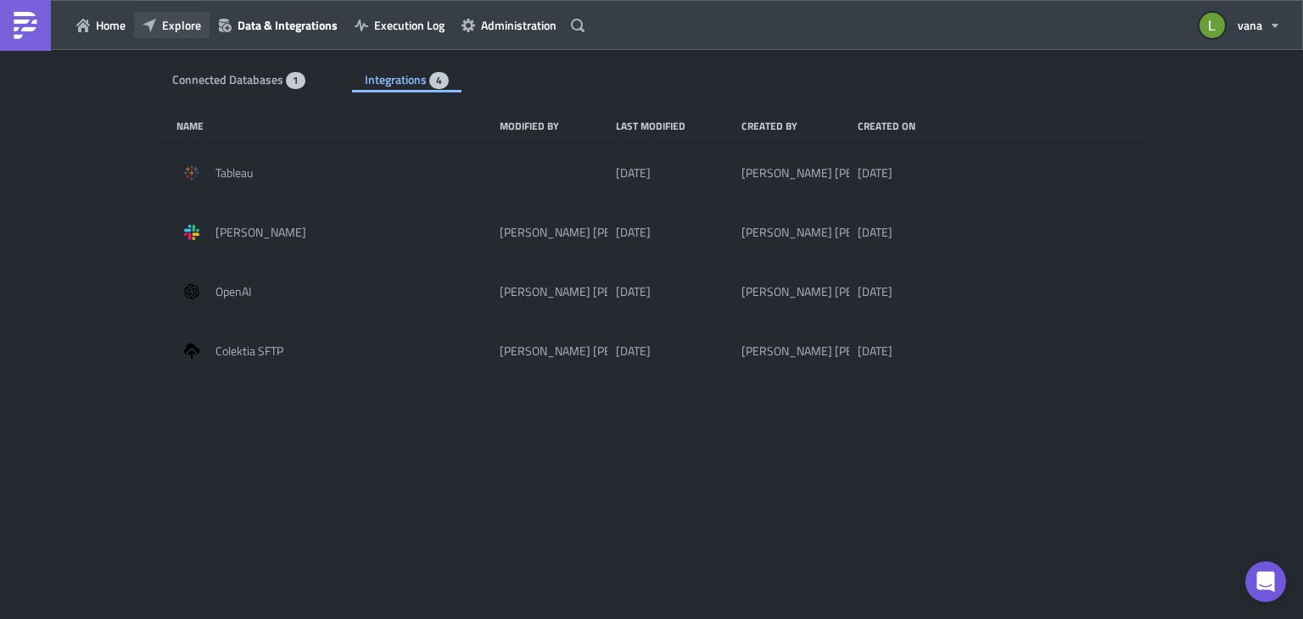
click at [172, 14] on button "Explore" at bounding box center [171, 25] width 75 height 26
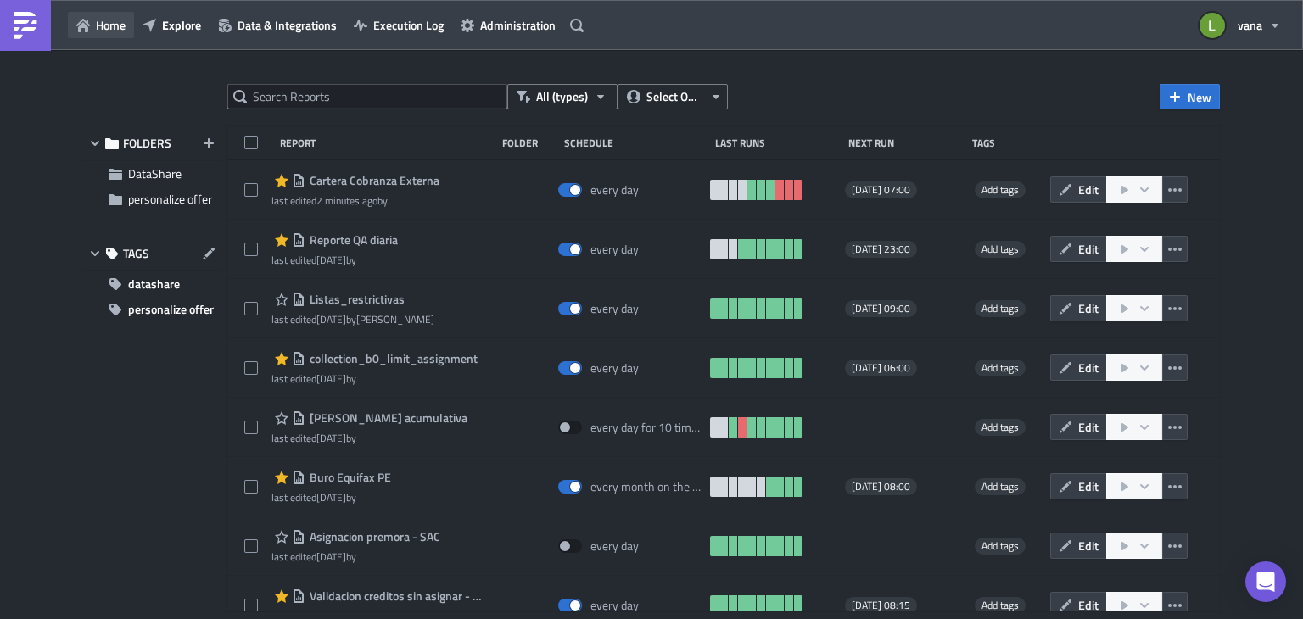
click at [87, 25] on icon "button" at bounding box center [83, 26] width 14 height 14
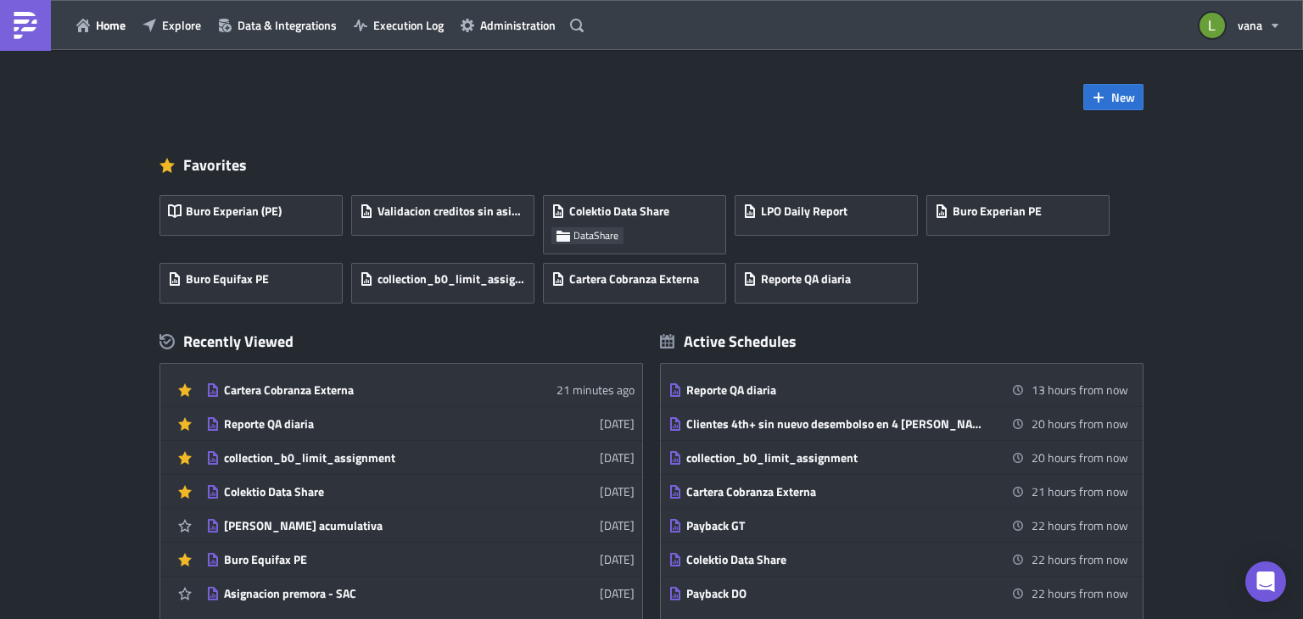
click at [32, 46] on link at bounding box center [25, 25] width 51 height 51
click at [28, 38] on link at bounding box center [25, 25] width 51 height 51
click at [107, 27] on span "Home" at bounding box center [111, 25] width 30 height 18
click at [109, 32] on span "Home" at bounding box center [111, 25] width 30 height 18
click at [166, 29] on span "Explore" at bounding box center [181, 25] width 39 height 18
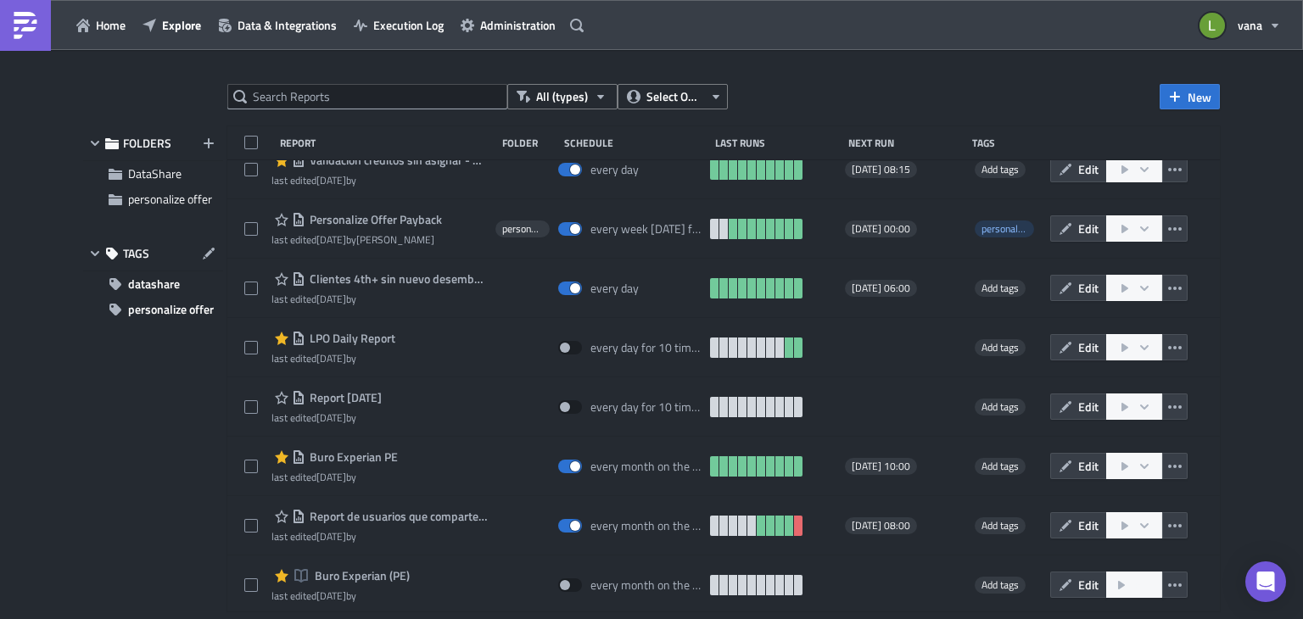
scroll to position [437, 0]
click at [17, 8] on link at bounding box center [25, 25] width 51 height 51
